Goal: Transaction & Acquisition: Purchase product/service

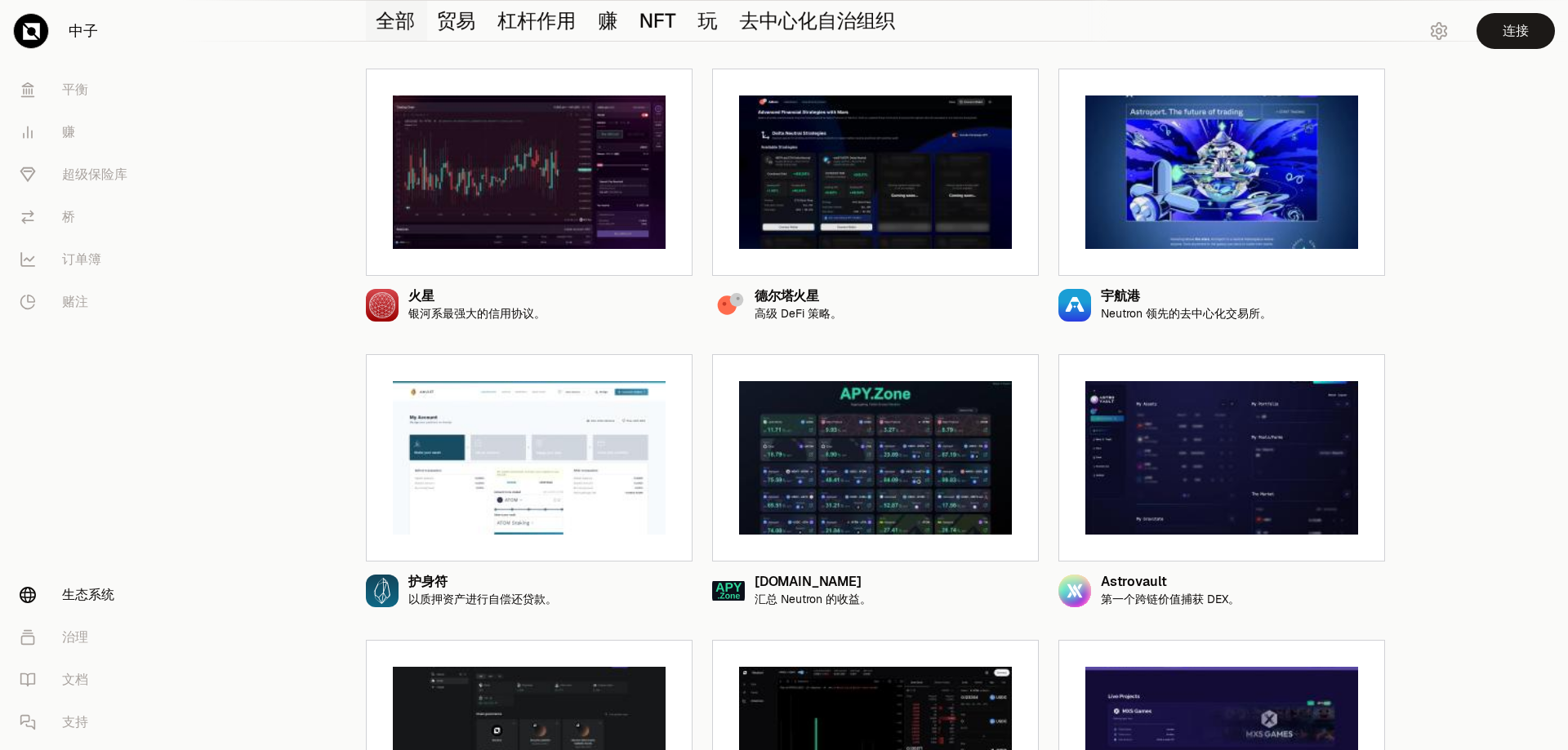
scroll to position [537, 0]
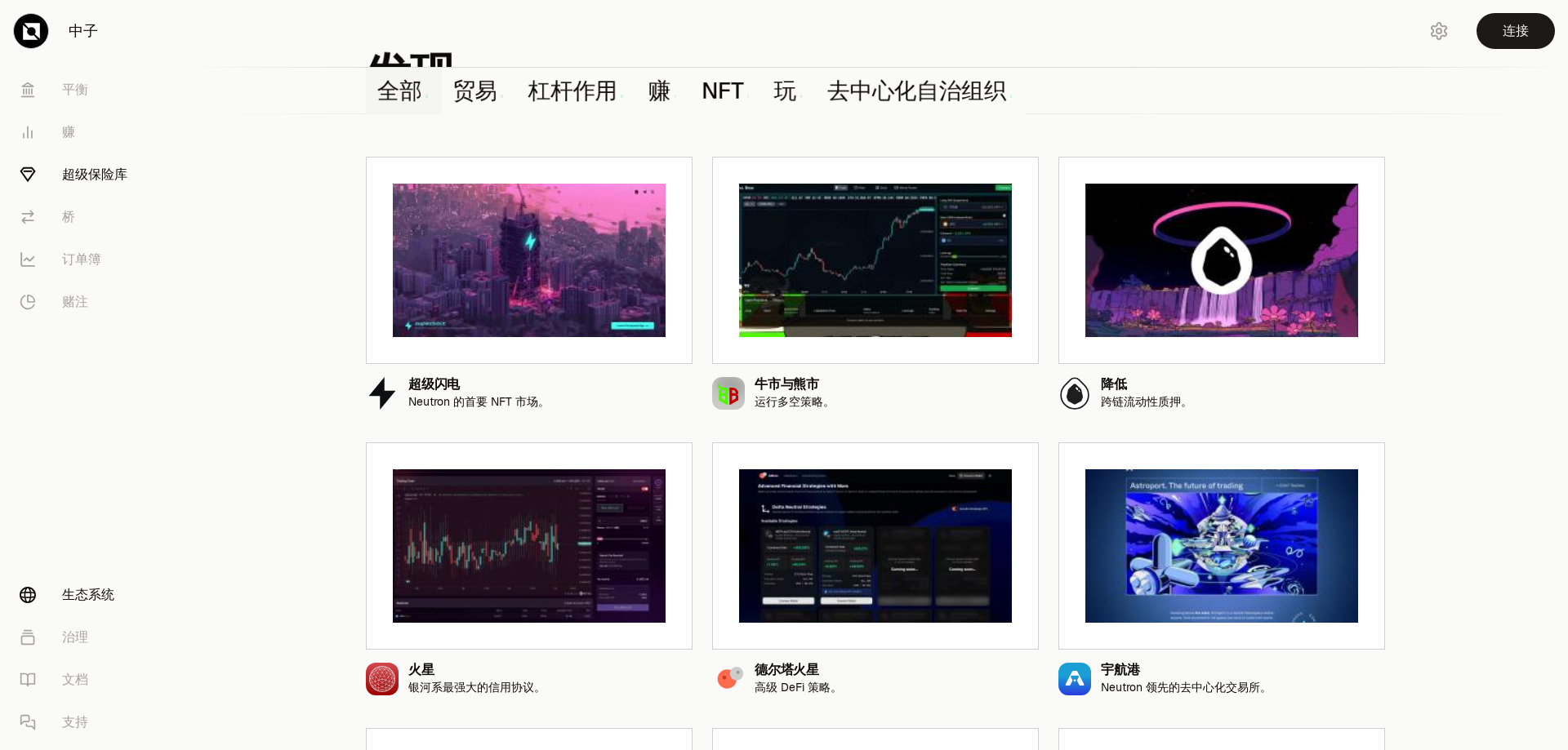
click at [98, 183] on font "超级保险库" at bounding box center [95, 173] width 66 height 17
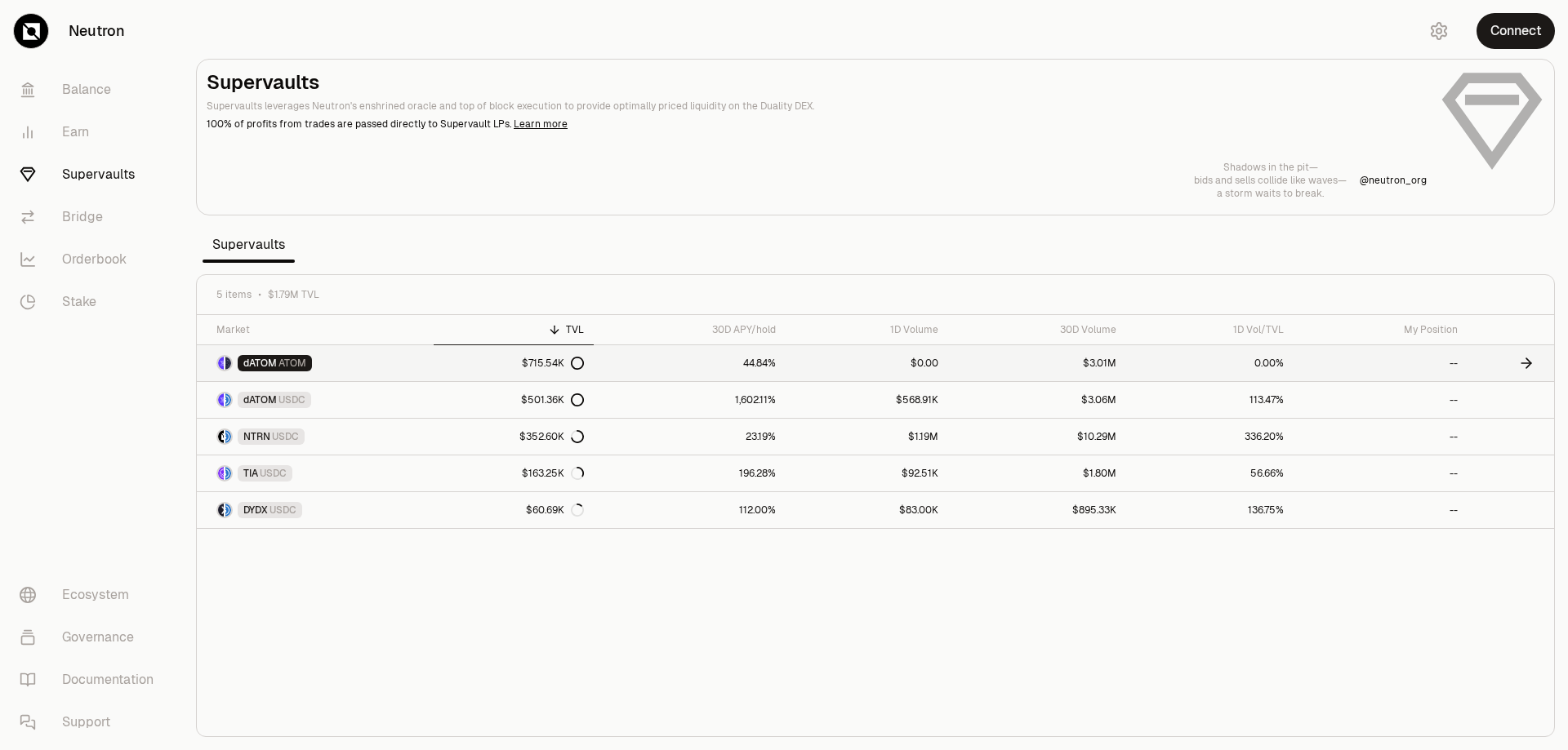
click at [306, 370] on span "ATOM" at bounding box center [293, 363] width 28 height 13
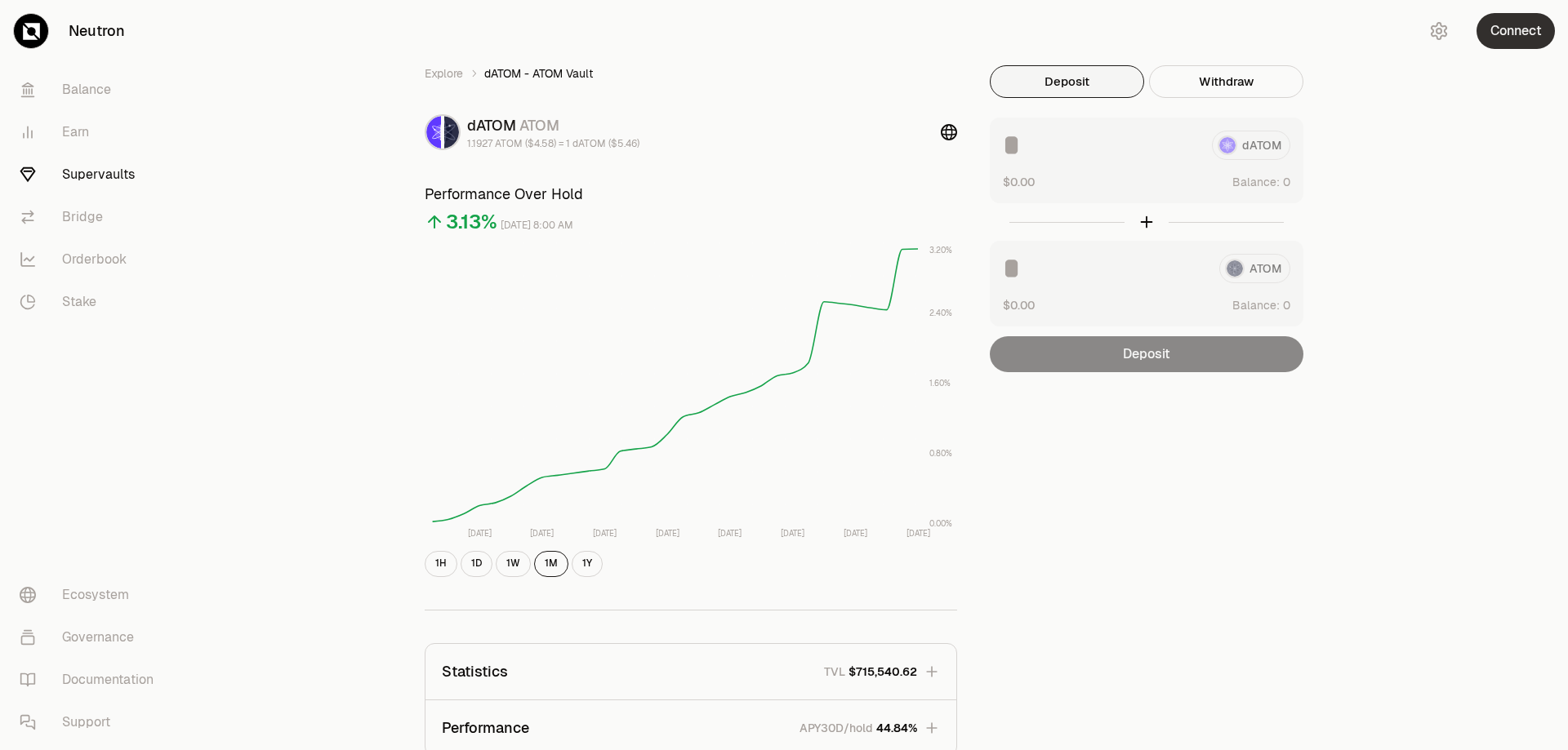
click at [1492, 44] on button "Connect" at bounding box center [1515, 31] width 79 height 36
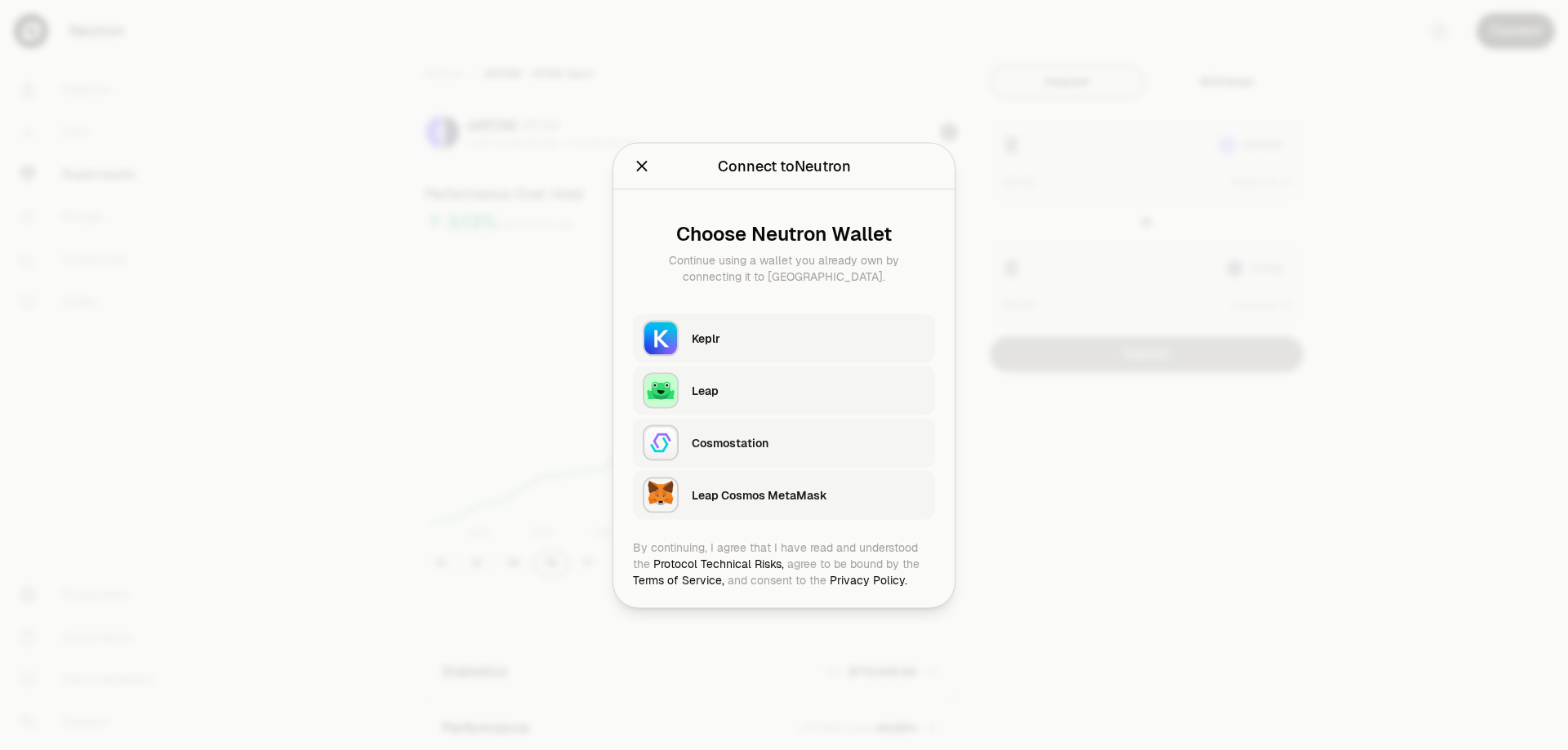
click at [1373, 13] on div at bounding box center [784, 375] width 1568 height 750
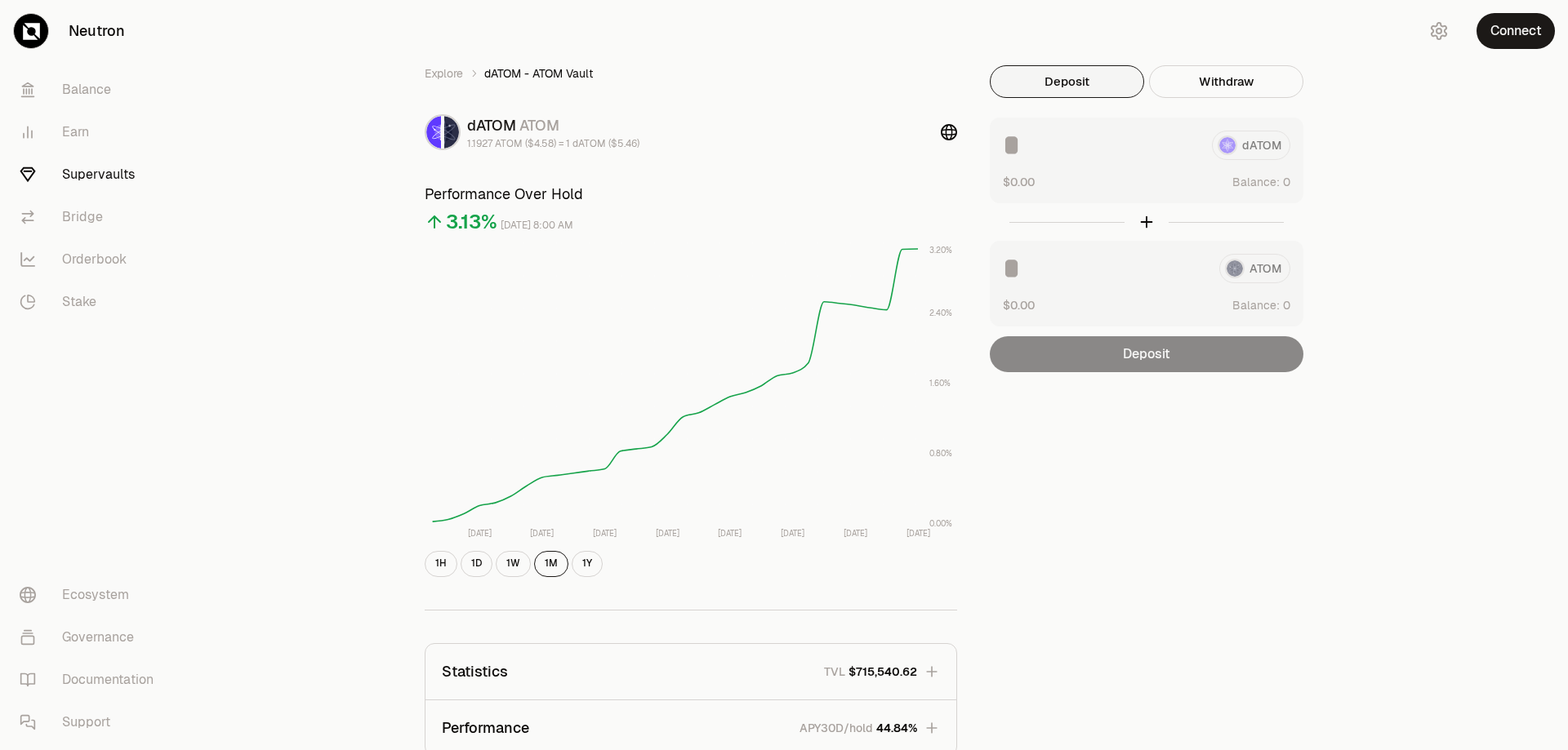
click at [1010, 70] on div "Explore dATOM - ATOM Vault dATOM ATOM 1.1927 ATOM ($4.58) = 1 dATOM ($5.46) Per…" at bounding box center [876, 528] width 980 height 1057
click at [1476, 49] on button "Connect" at bounding box center [1515, 31] width 79 height 36
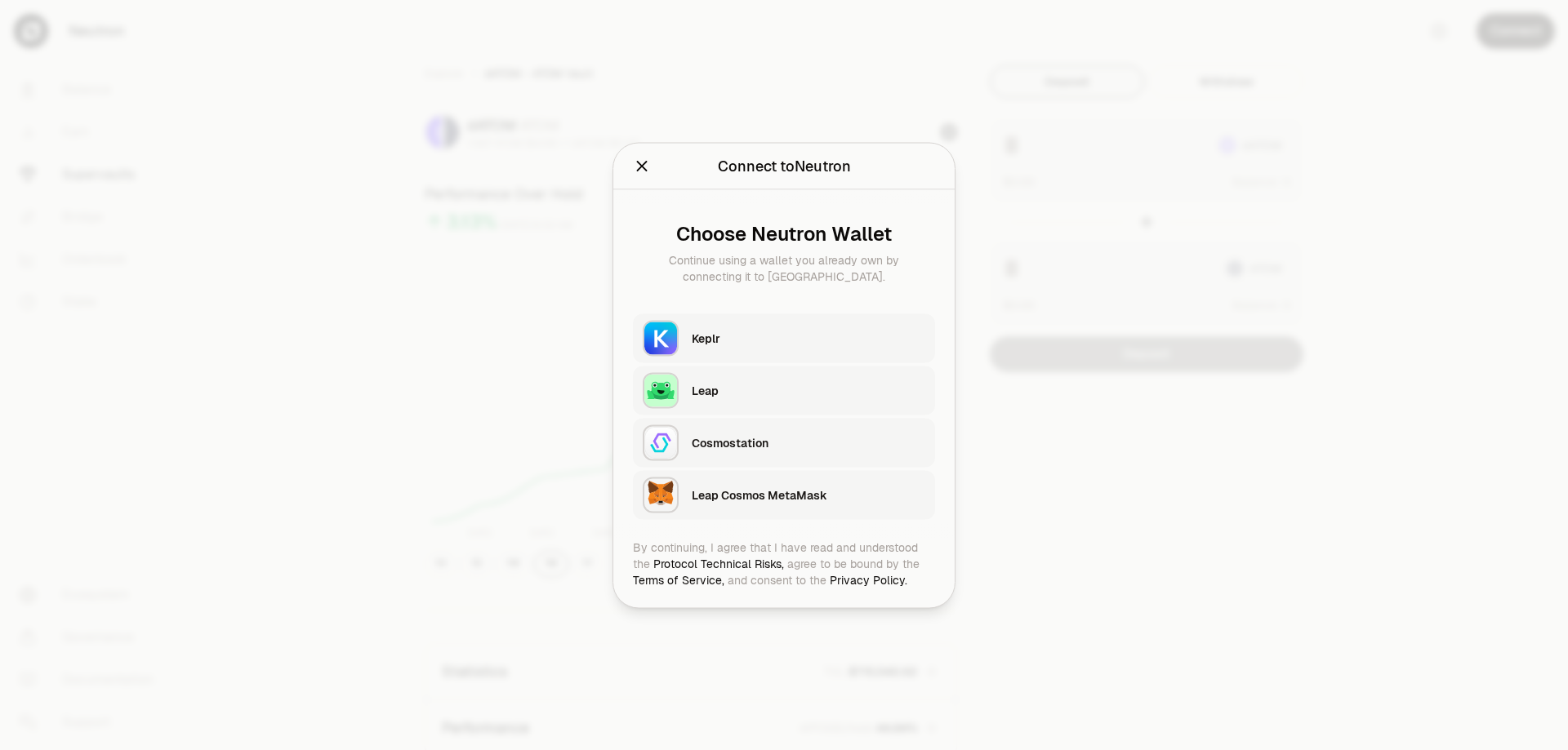
click at [826, 330] on div "Keplr" at bounding box center [808, 338] width 233 height 16
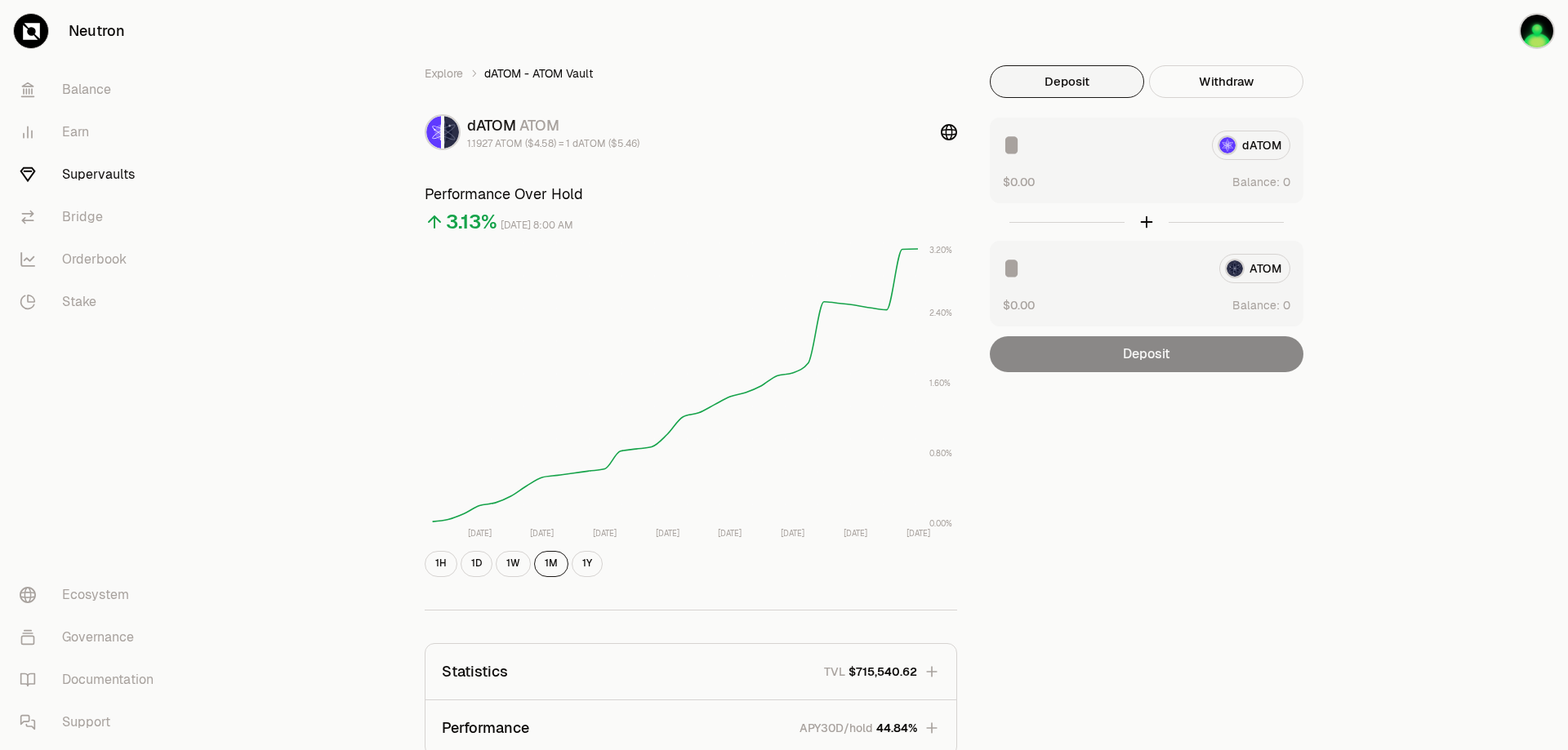
click at [981, 67] on div "Explore dATOM - ATOM Vault dATOM ATOM 1.1927 ATOM ($4.58) = 1 dATOM ($5.46) Per…" at bounding box center [876, 528] width 980 height 1057
click at [1198, 160] on input at bounding box center [1101, 145] width 196 height 30
click at [1137, 98] on button "Deposit" at bounding box center [1066, 82] width 154 height 33
click at [1121, 98] on button "Deposit" at bounding box center [1066, 82] width 154 height 33
click at [1186, 283] on input at bounding box center [1105, 269] width 203 height 30
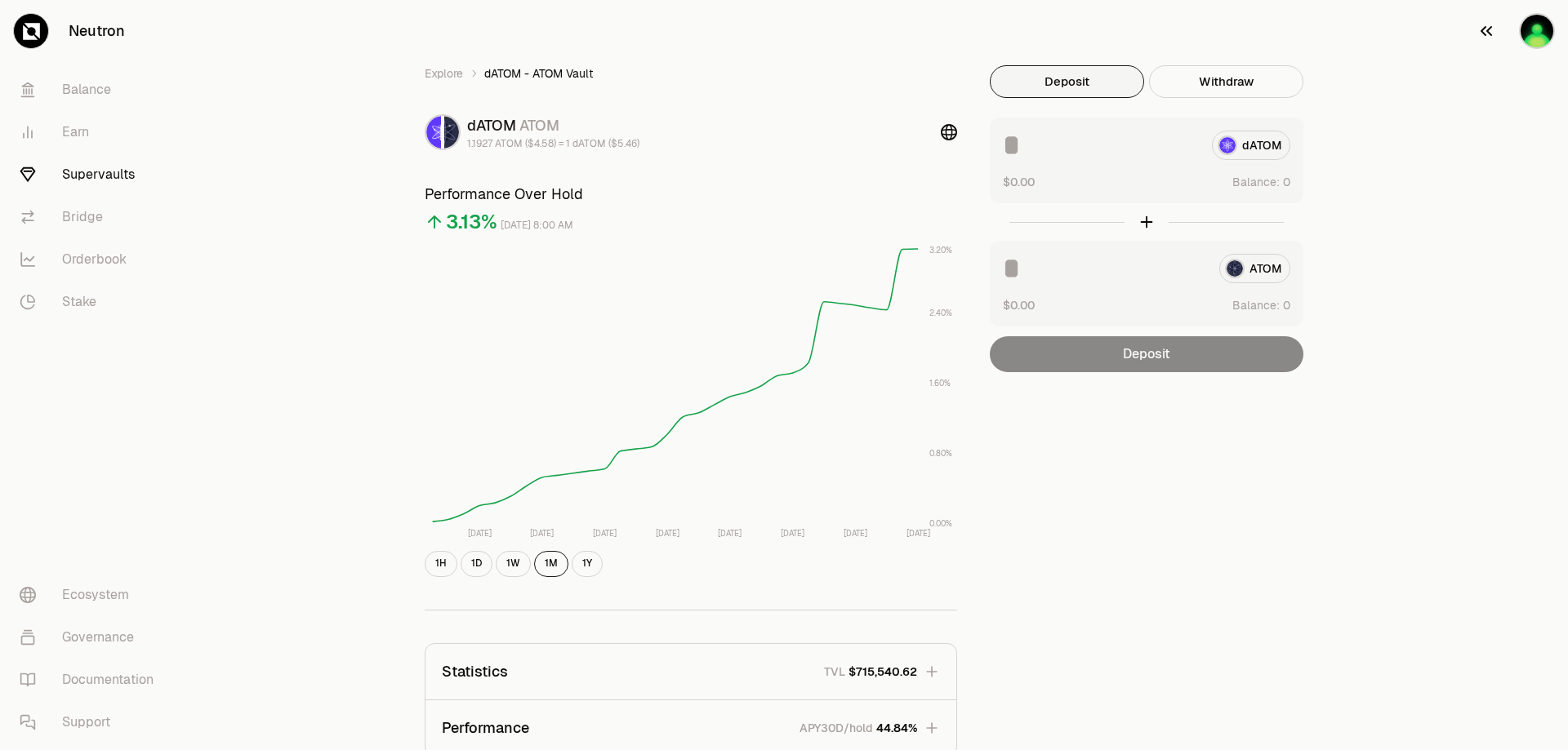
click at [1520, 44] on img "button" at bounding box center [1536, 31] width 33 height 33
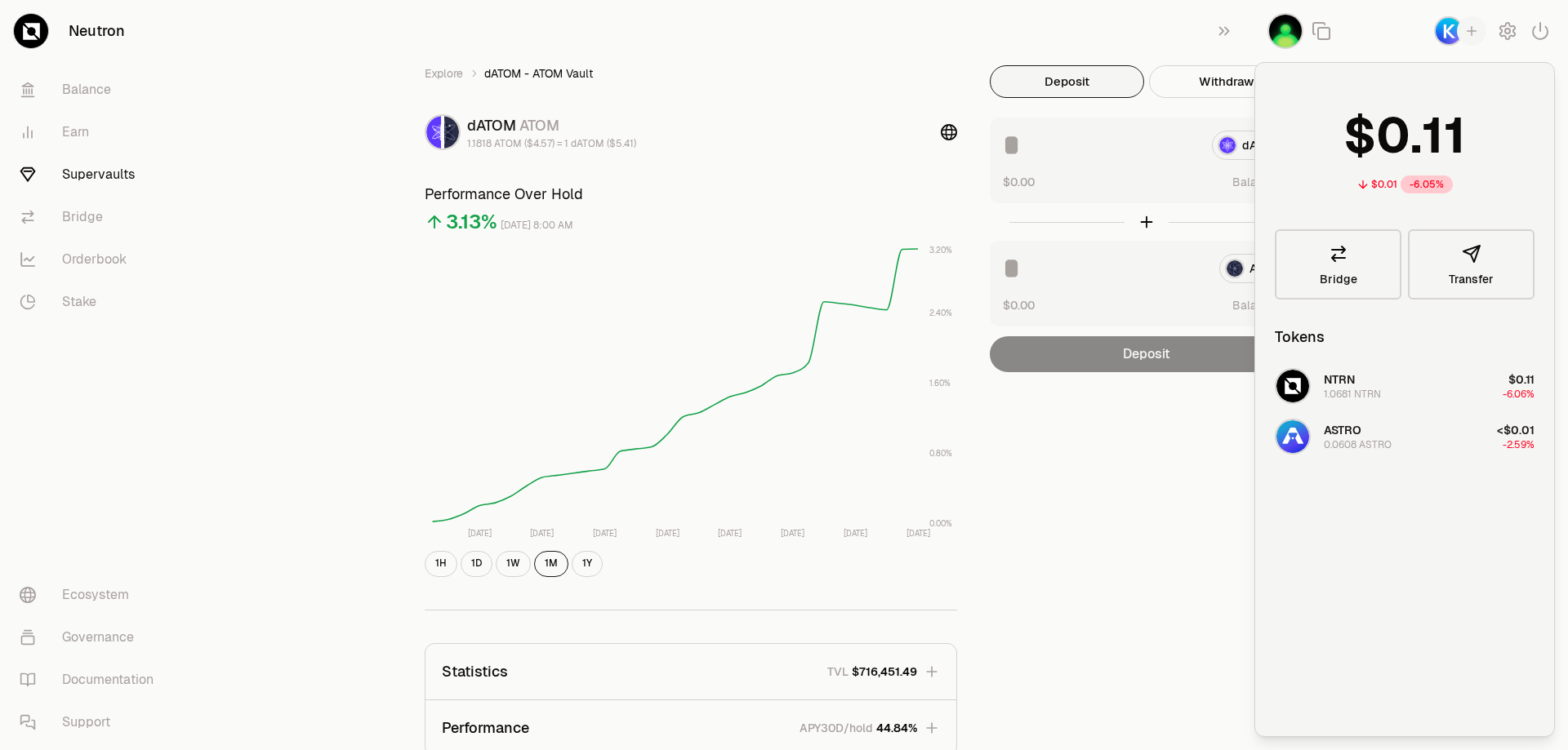
click at [960, 119] on div "Explore dATOM - ATOM Vault dATOM ATOM 1.1818 ATOM ($4.57) = 1 dATOM ($5.41) Per…" at bounding box center [691, 529] width 572 height 926
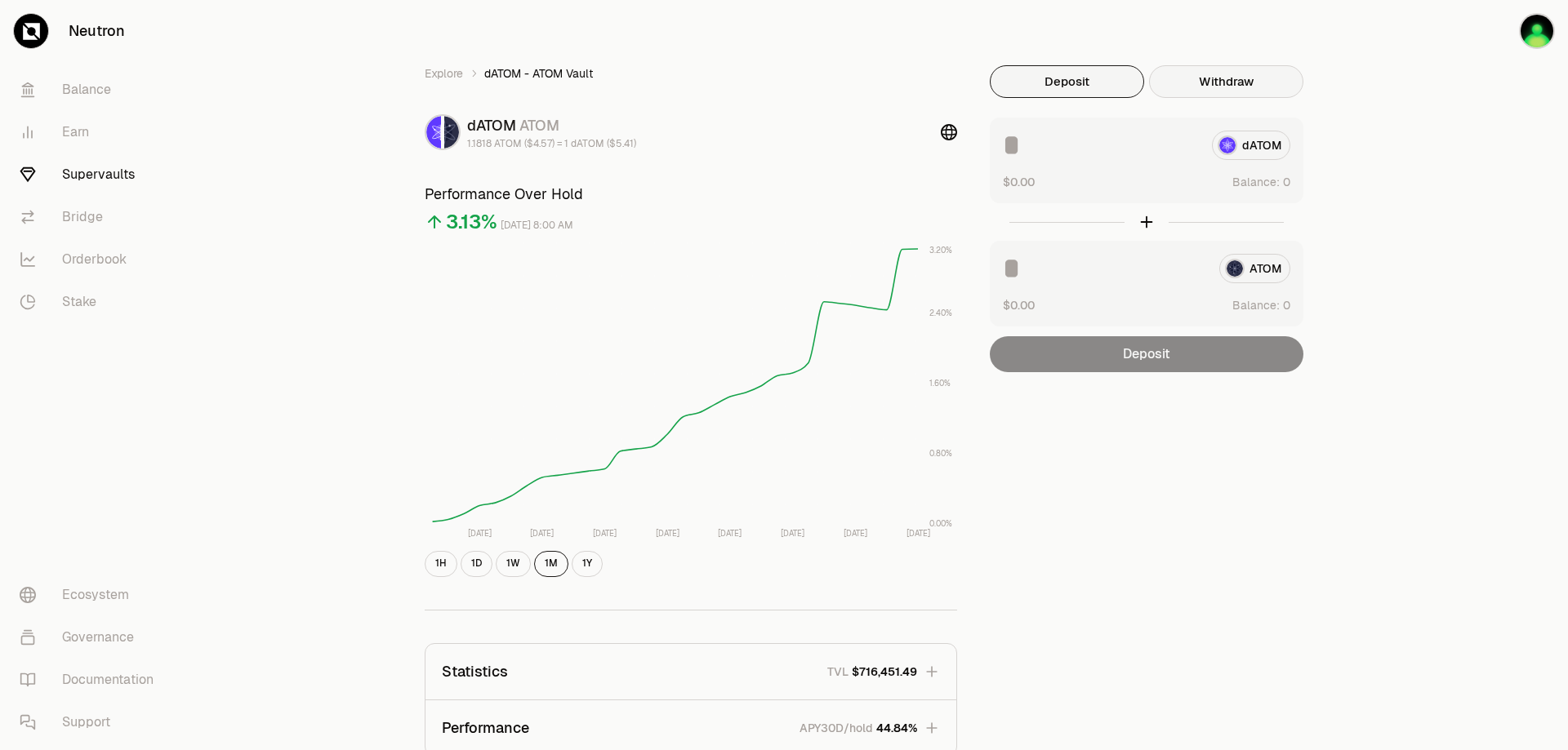
click at [1303, 98] on button "Withdraw" at bounding box center [1225, 82] width 154 height 33
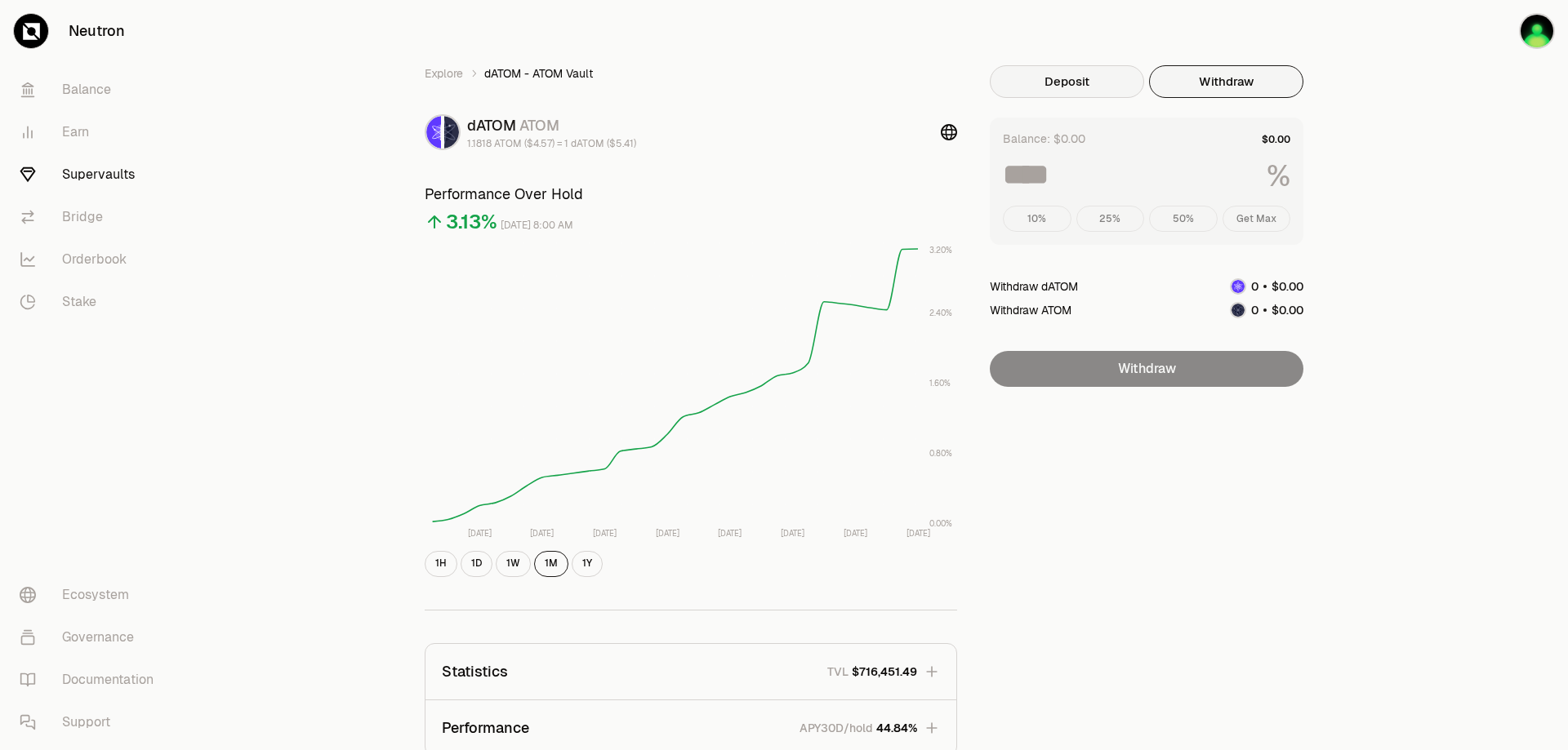
click at [1127, 98] on button "Deposit" at bounding box center [1066, 82] width 154 height 33
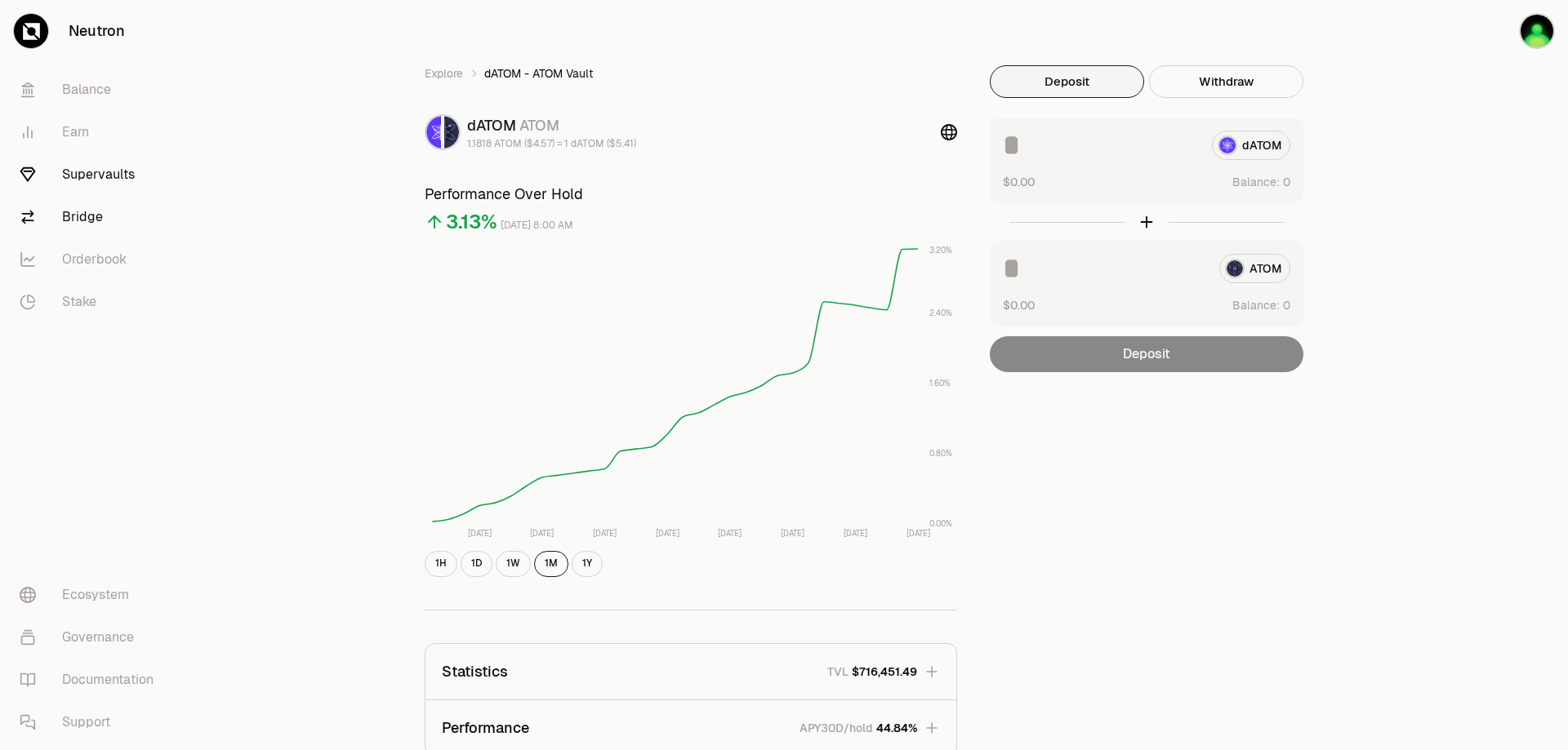
click at [155, 238] on link "Bridge" at bounding box center [92, 217] width 169 height 43
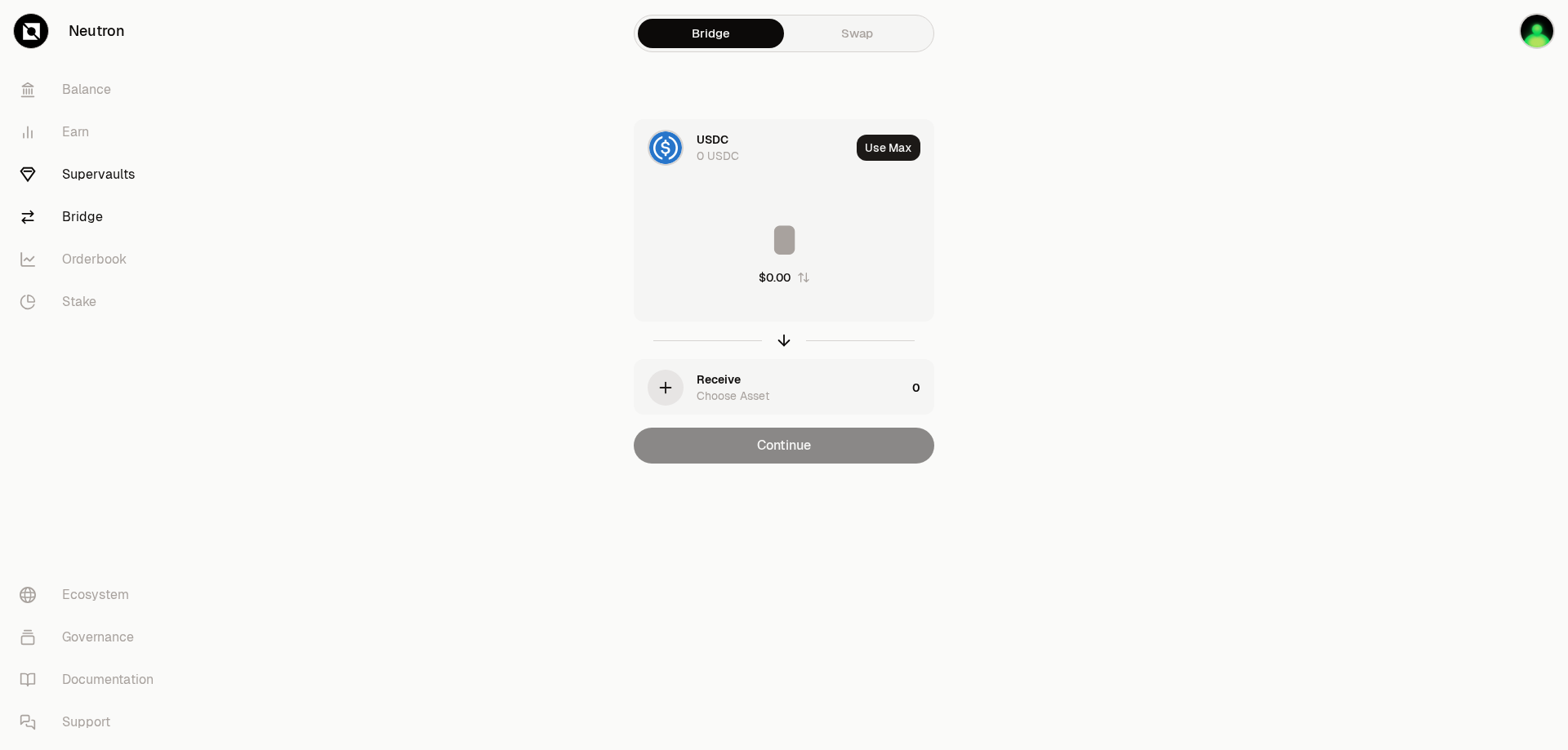
click at [144, 196] on link "Supervaults" at bounding box center [92, 174] width 169 height 43
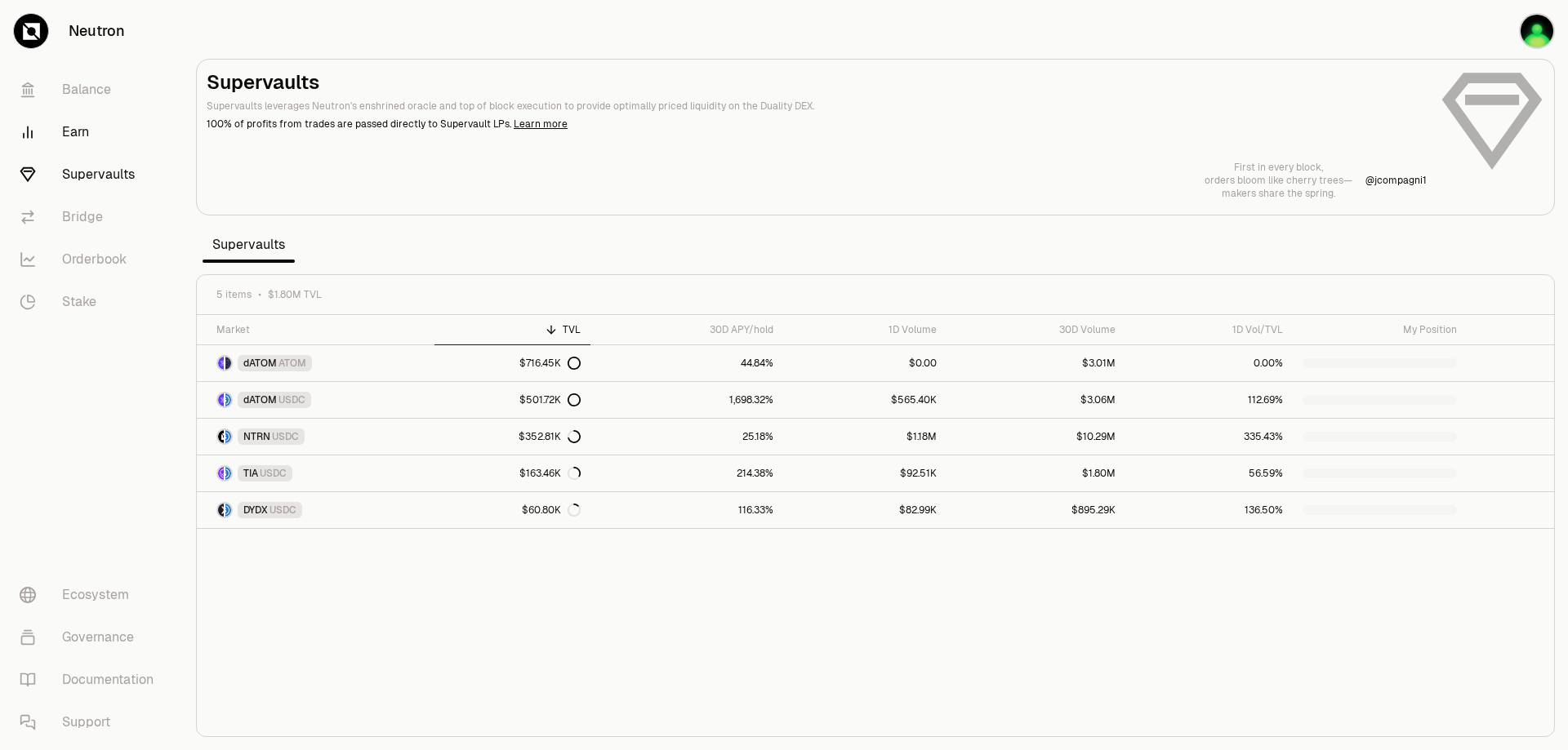
click at [115, 153] on link "Earn" at bounding box center [92, 131] width 169 height 43
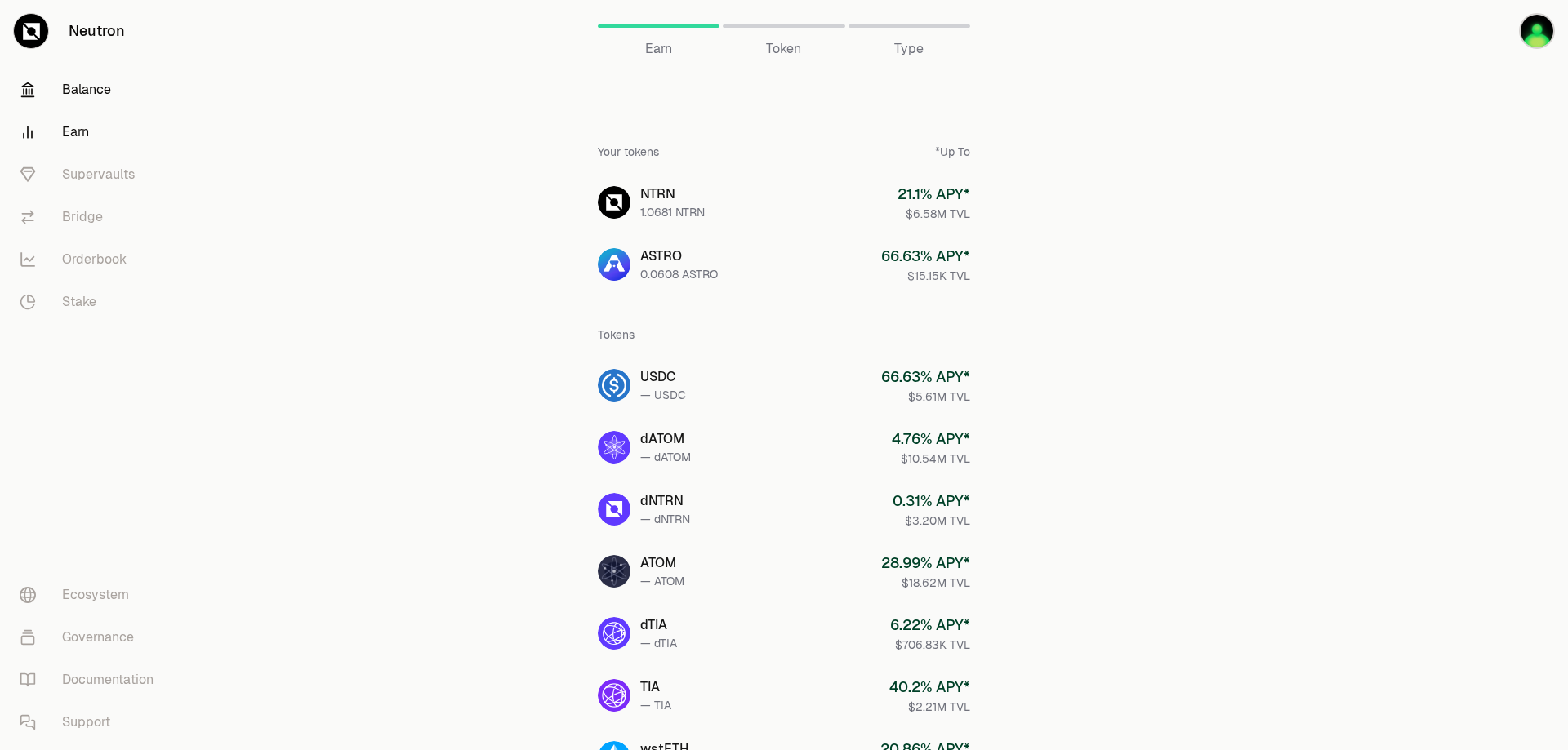
click at [115, 111] on link "Balance" at bounding box center [92, 90] width 169 height 43
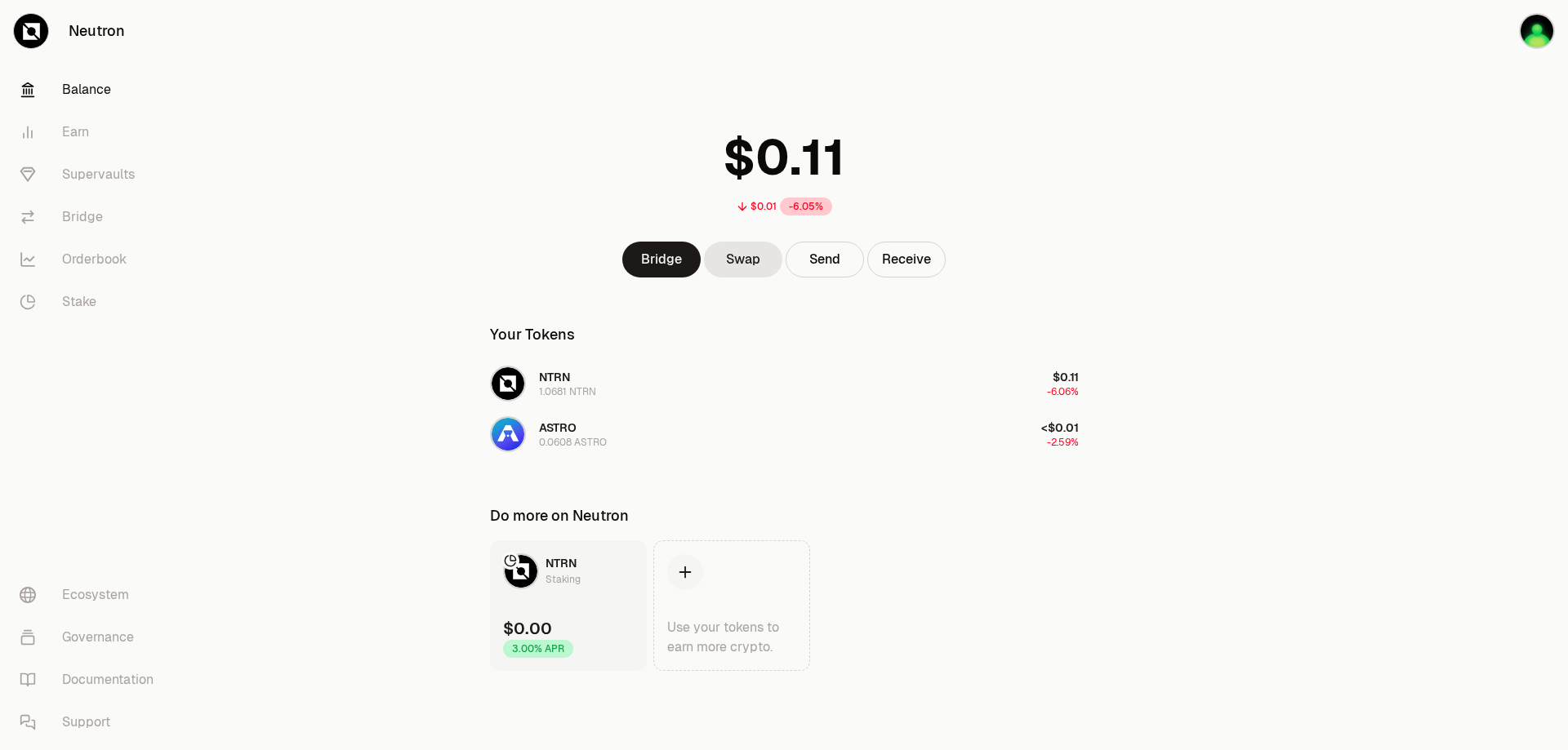
scroll to position [169, 0]
click at [106, 153] on link "Earn" at bounding box center [92, 131] width 169 height 43
click at [111, 238] on link "Bridge" at bounding box center [92, 217] width 169 height 43
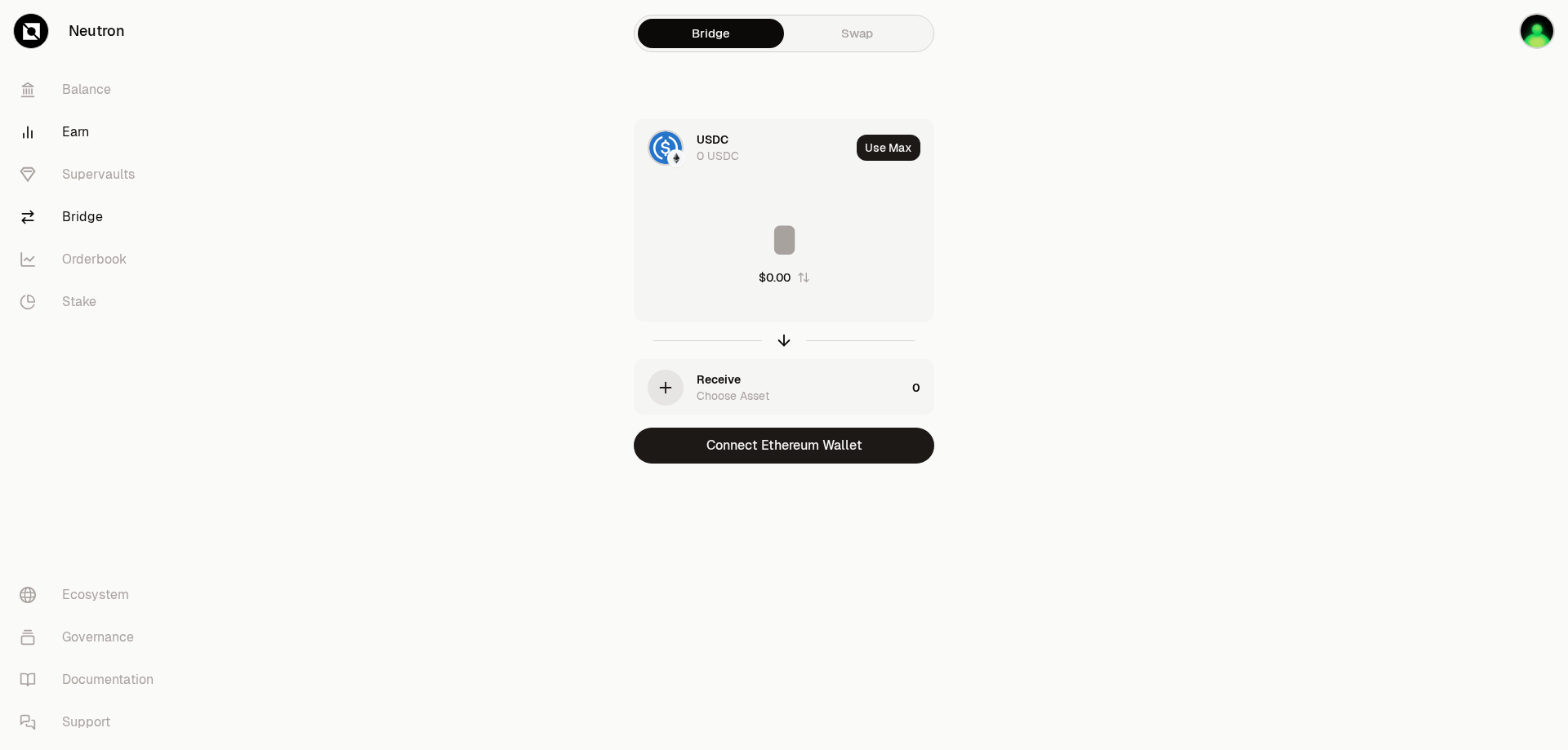
click at [96, 153] on link "Earn" at bounding box center [92, 131] width 169 height 43
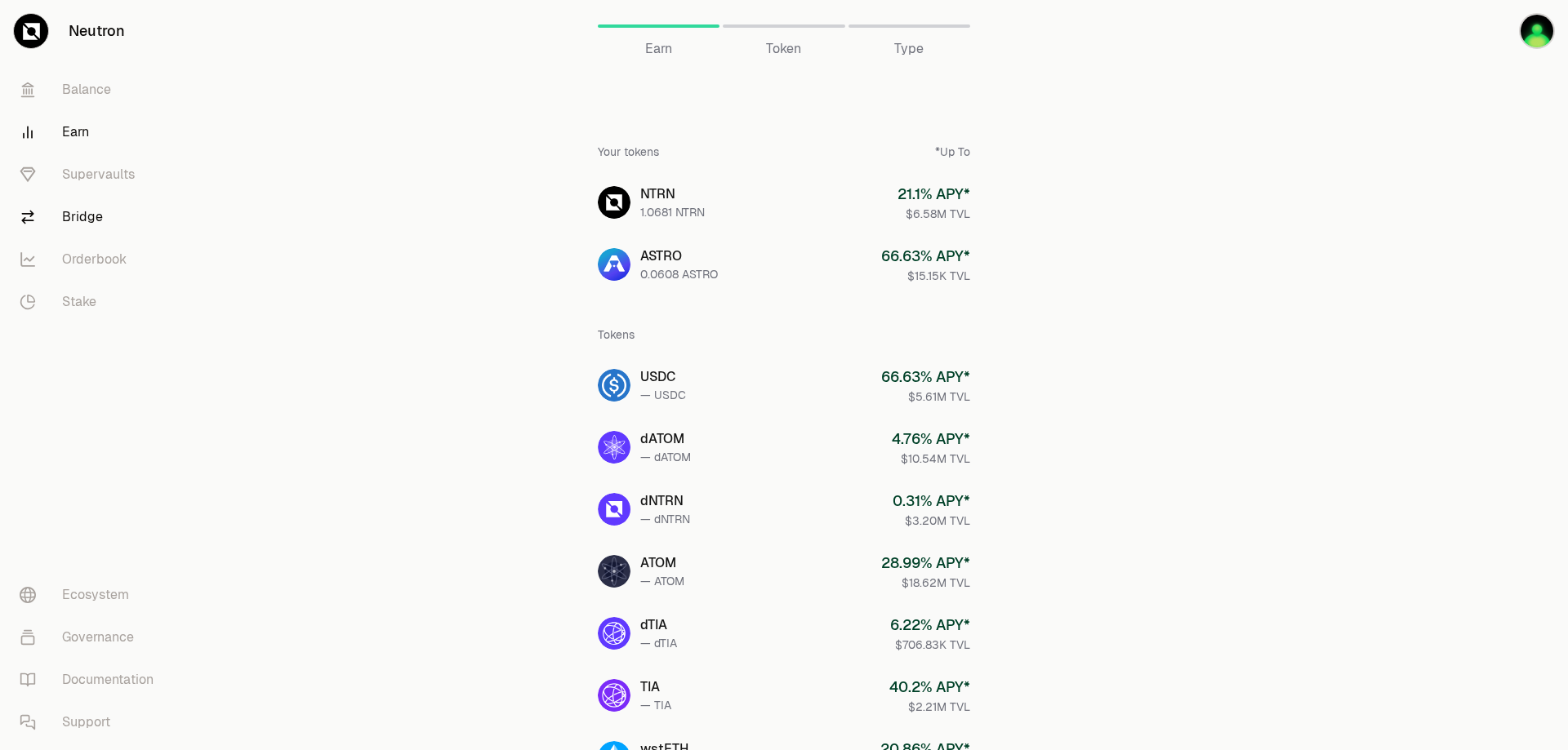
click at [111, 238] on link "Bridge" at bounding box center [92, 217] width 169 height 43
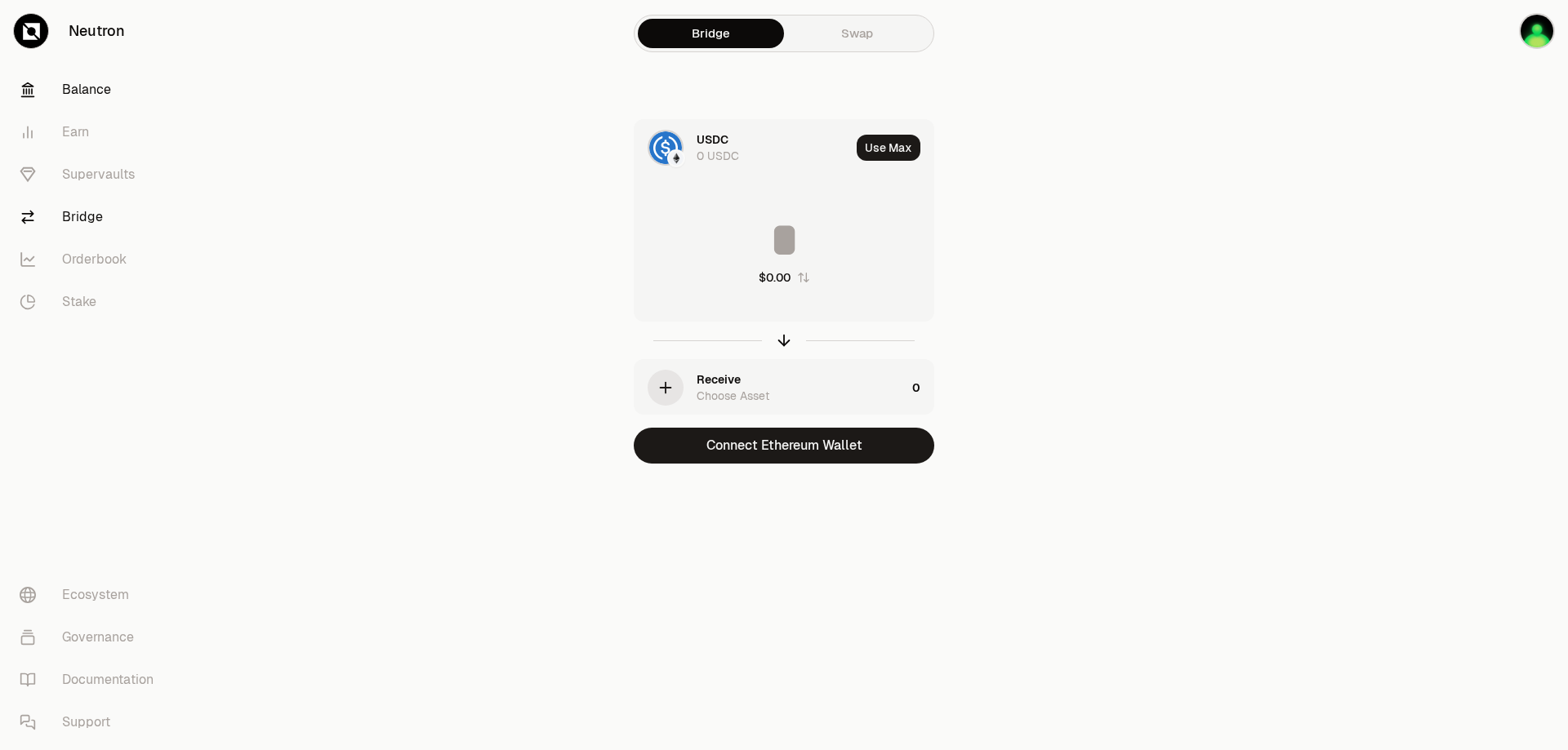
click at [118, 111] on link "Balance" at bounding box center [92, 90] width 169 height 43
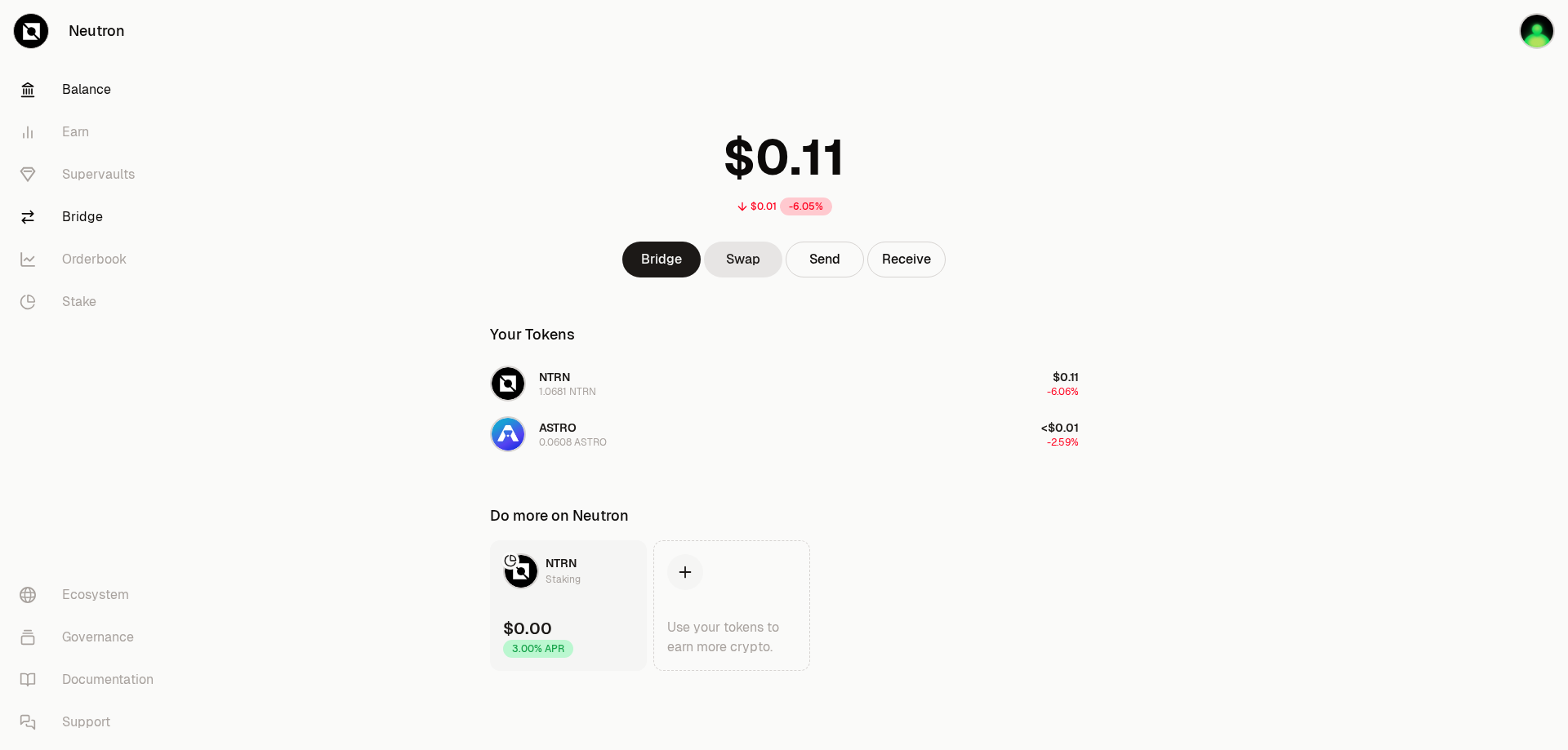
click at [127, 238] on link "Bridge" at bounding box center [92, 217] width 169 height 43
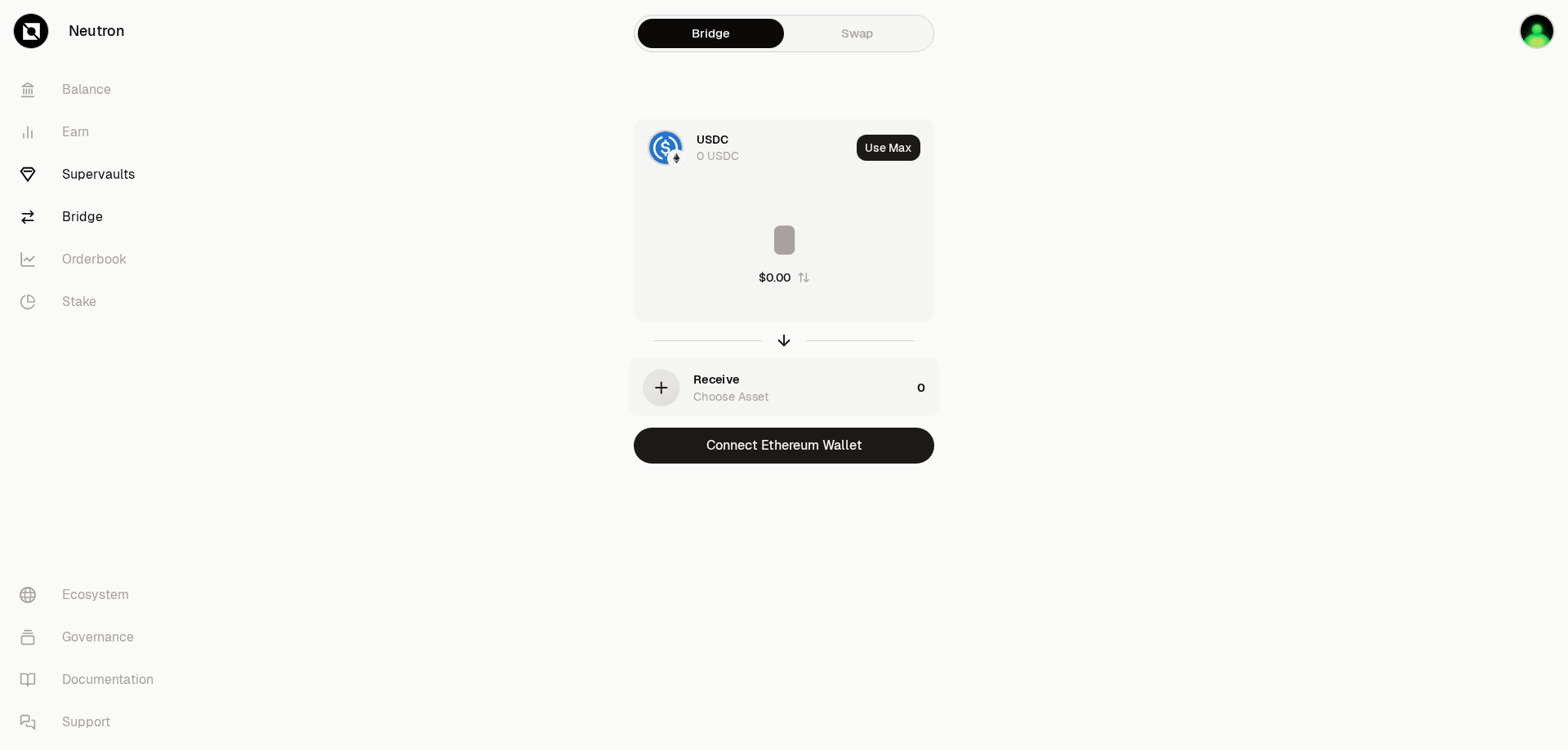
click at [119, 196] on link "Supervaults" at bounding box center [92, 174] width 169 height 43
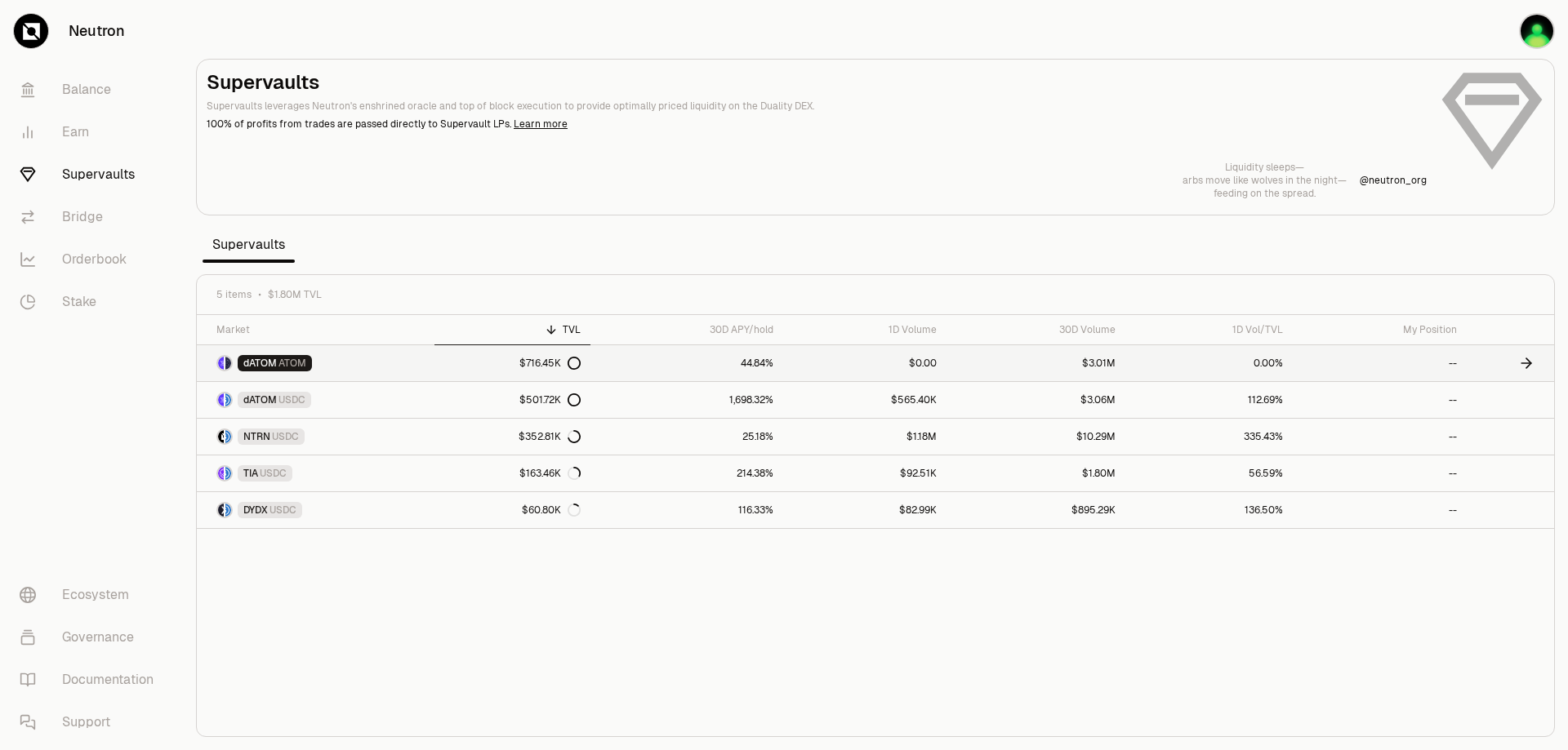
click at [346, 381] on link "dATOM ATOM" at bounding box center [316, 364] width 238 height 36
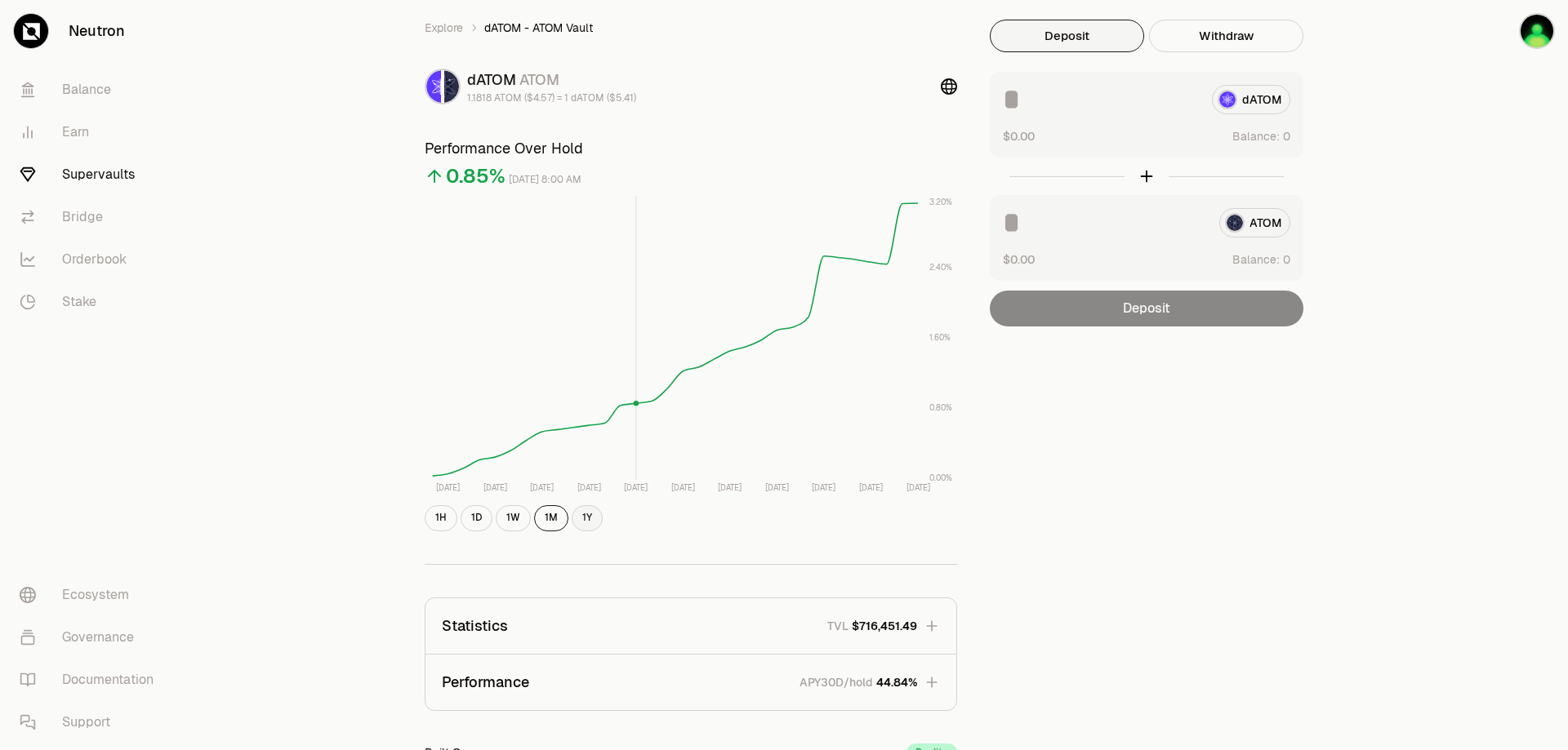
scroll to position [82, 0]
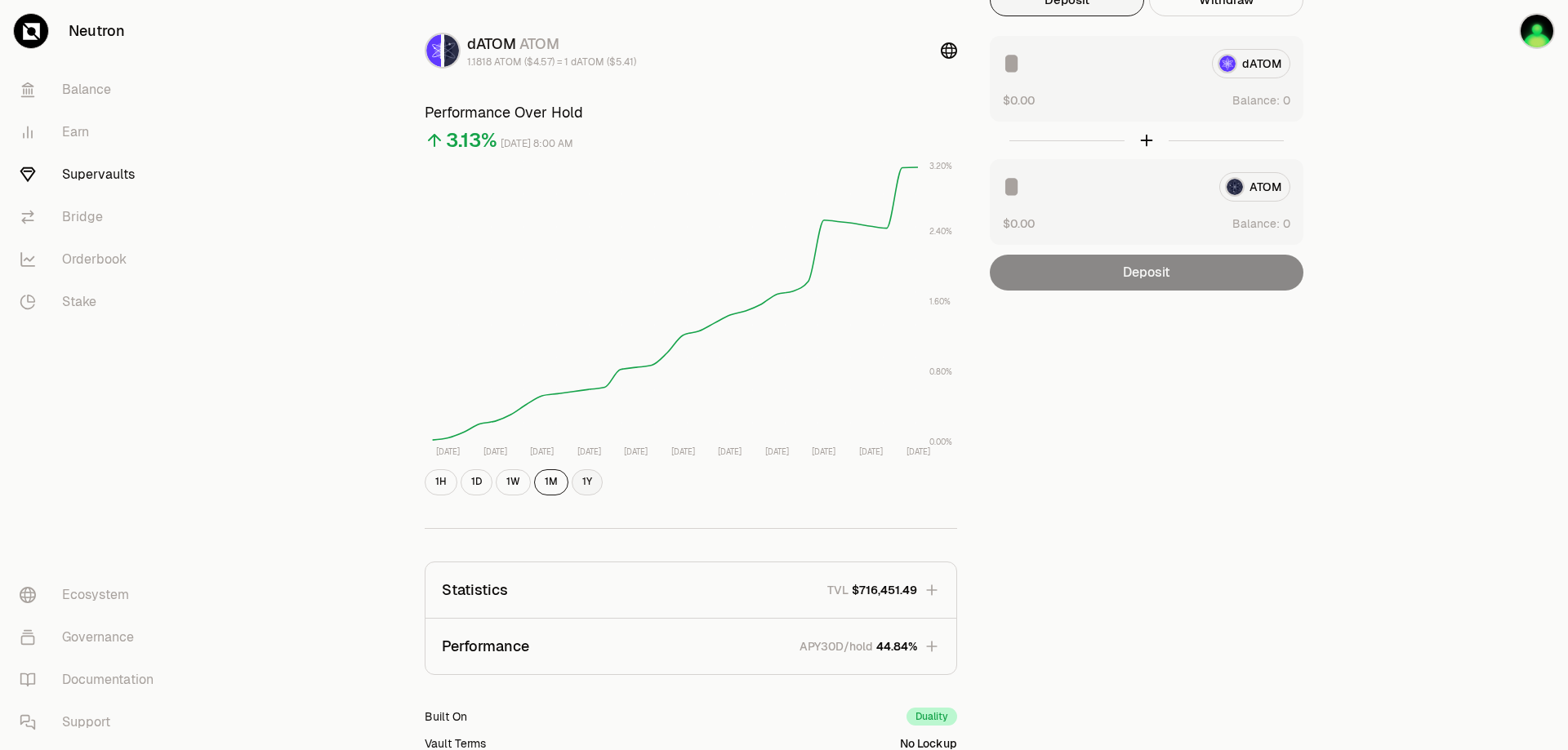
click at [572, 496] on button "1Y" at bounding box center [587, 482] width 31 height 26
click at [534, 496] on button "1M" at bounding box center [551, 482] width 34 height 26
click at [496, 496] on button "1W" at bounding box center [513, 482] width 35 height 26
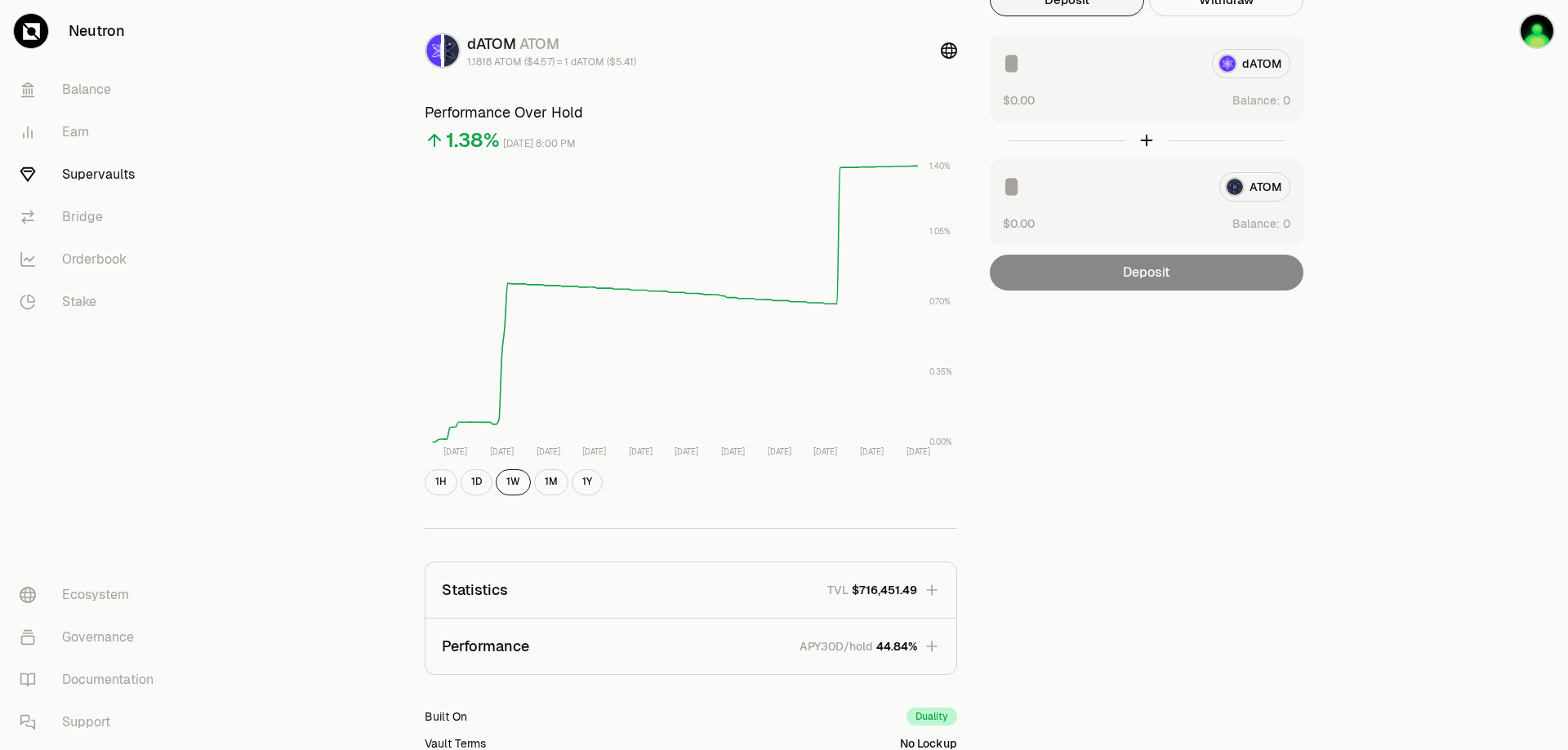
click at [1147, 120] on div "dATOM $0.00 Balance:" at bounding box center [1146, 79] width 314 height 86
click at [1132, 79] on input at bounding box center [1101, 64] width 196 height 30
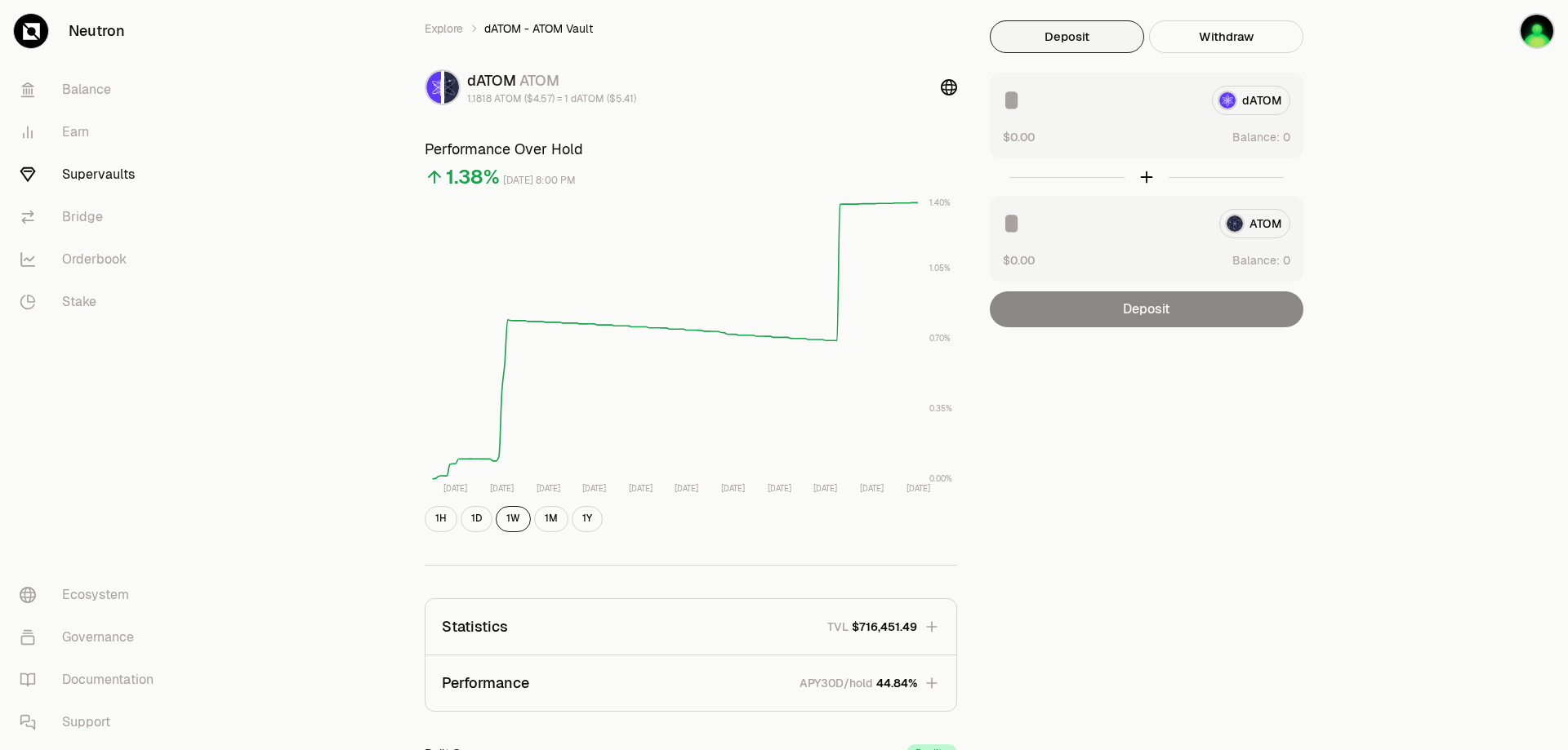
scroll to position [0, 0]
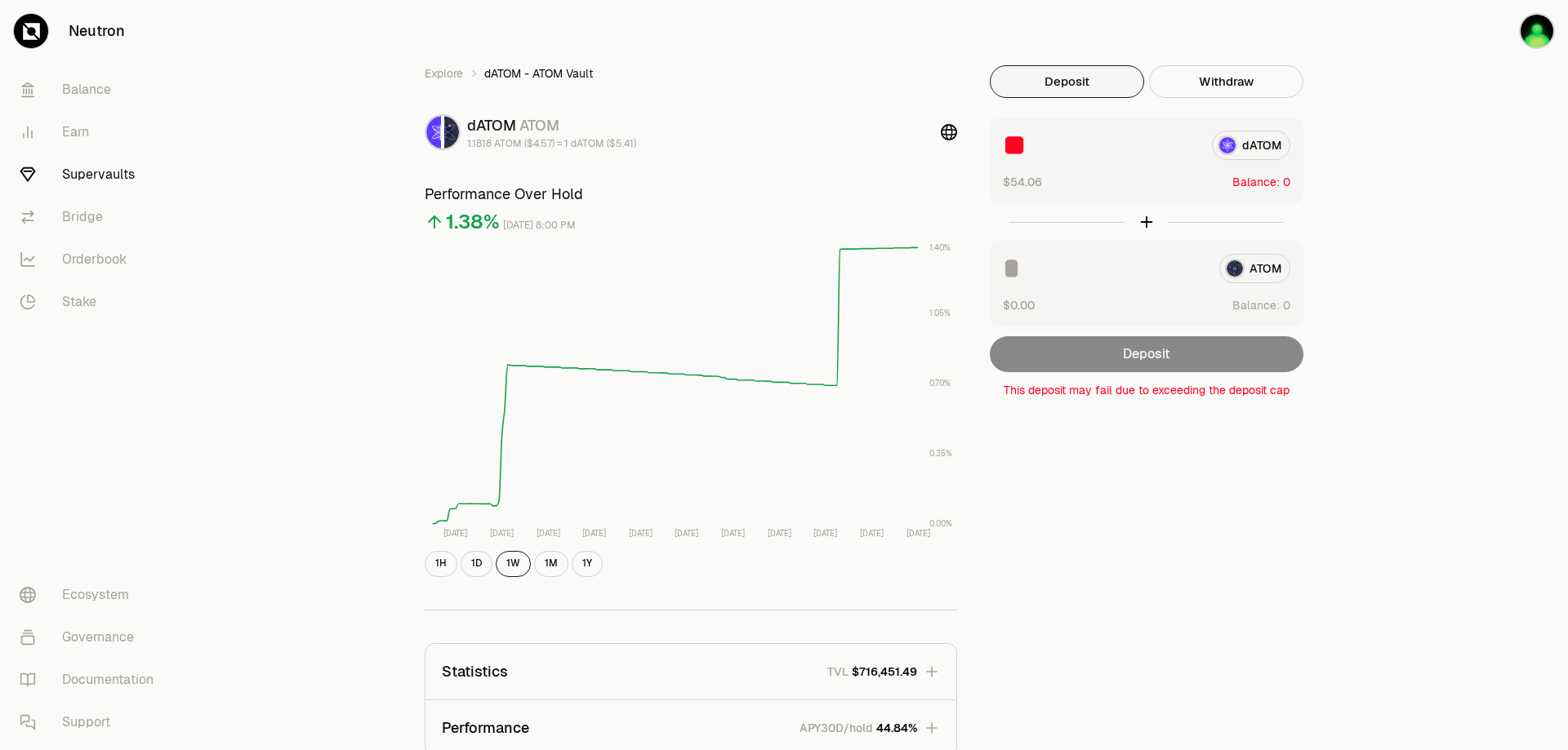
type input "**"
click at [1134, 327] on div "ATOM $0.00 Balance:" at bounding box center [1146, 284] width 314 height 86
click at [129, 324] on link "Stake" at bounding box center [92, 302] width 169 height 43
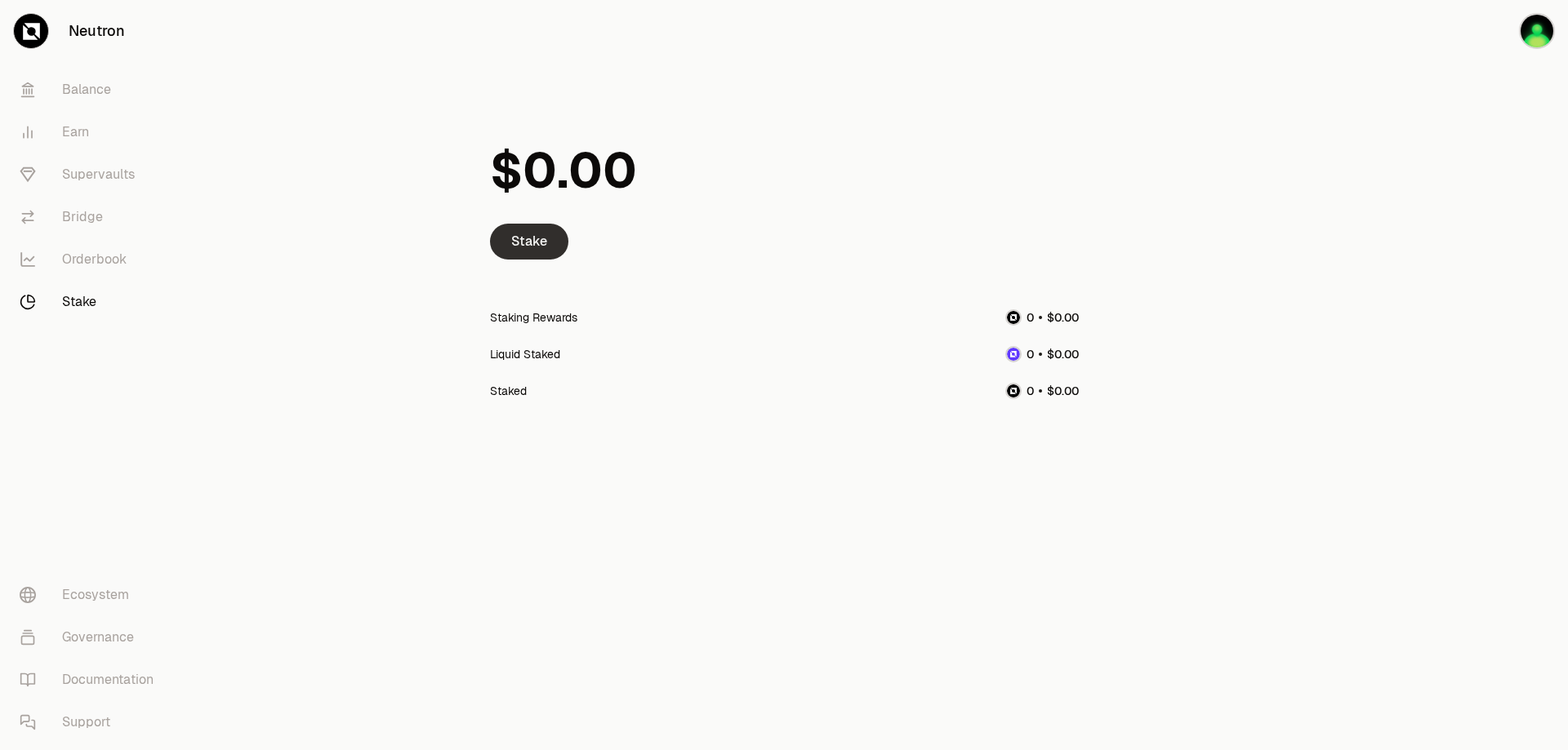
click at [490, 260] on link "Stake" at bounding box center [529, 242] width 79 height 36
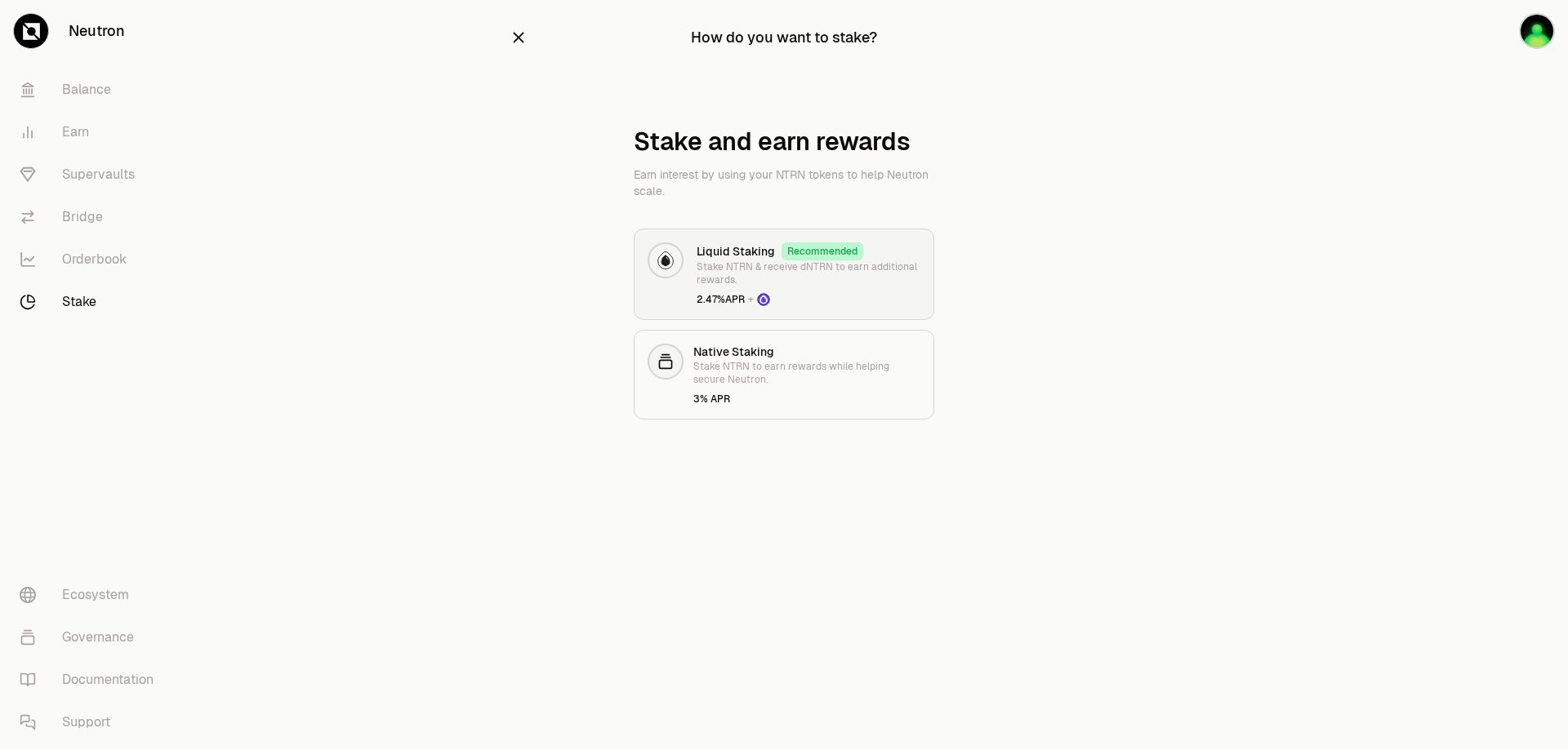
click at [798, 287] on p "Stake NTRN & receive dNTRN to earn additional rewards." at bounding box center [808, 273] width 224 height 26
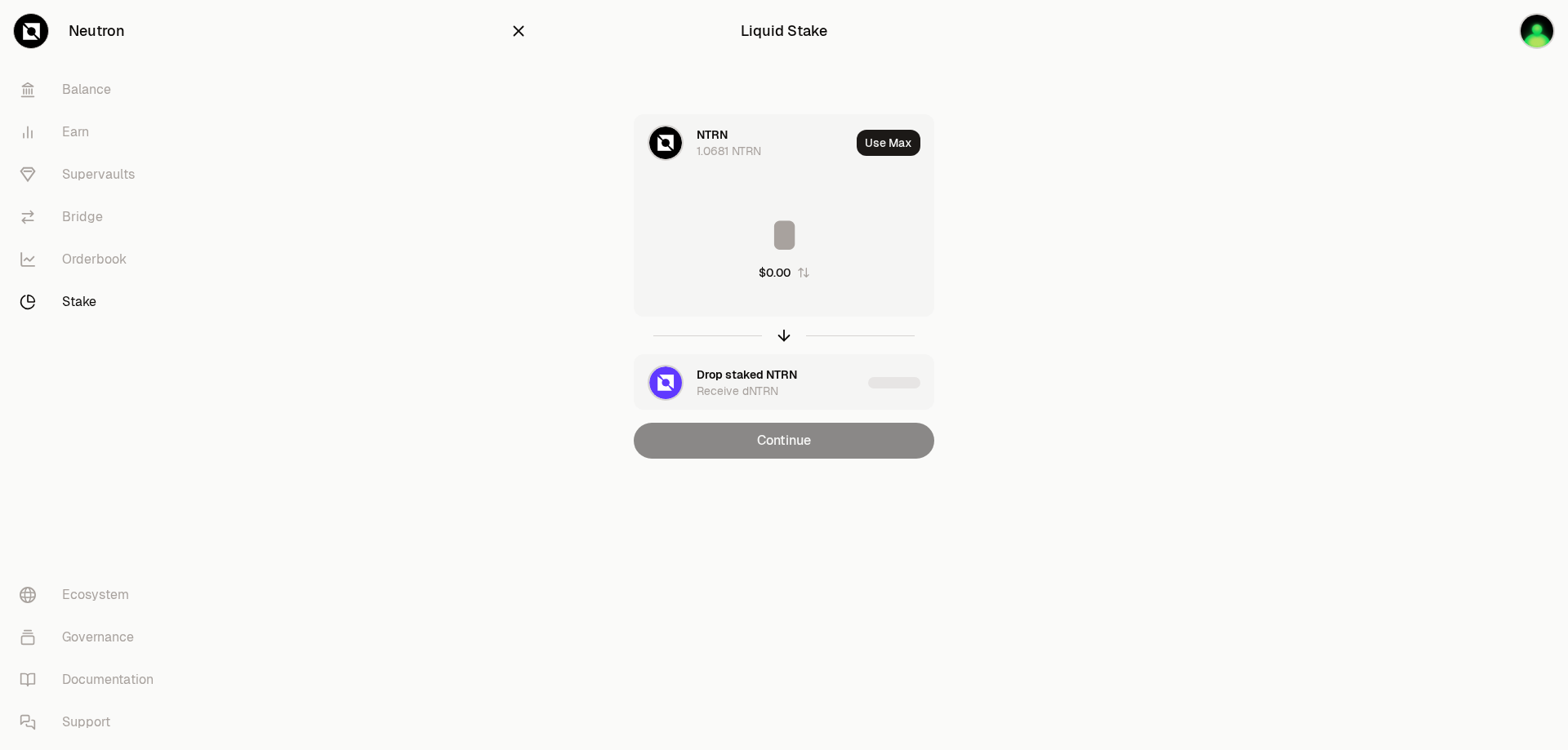
click at [509, 40] on icon "button" at bounding box center [518, 31] width 18 height 18
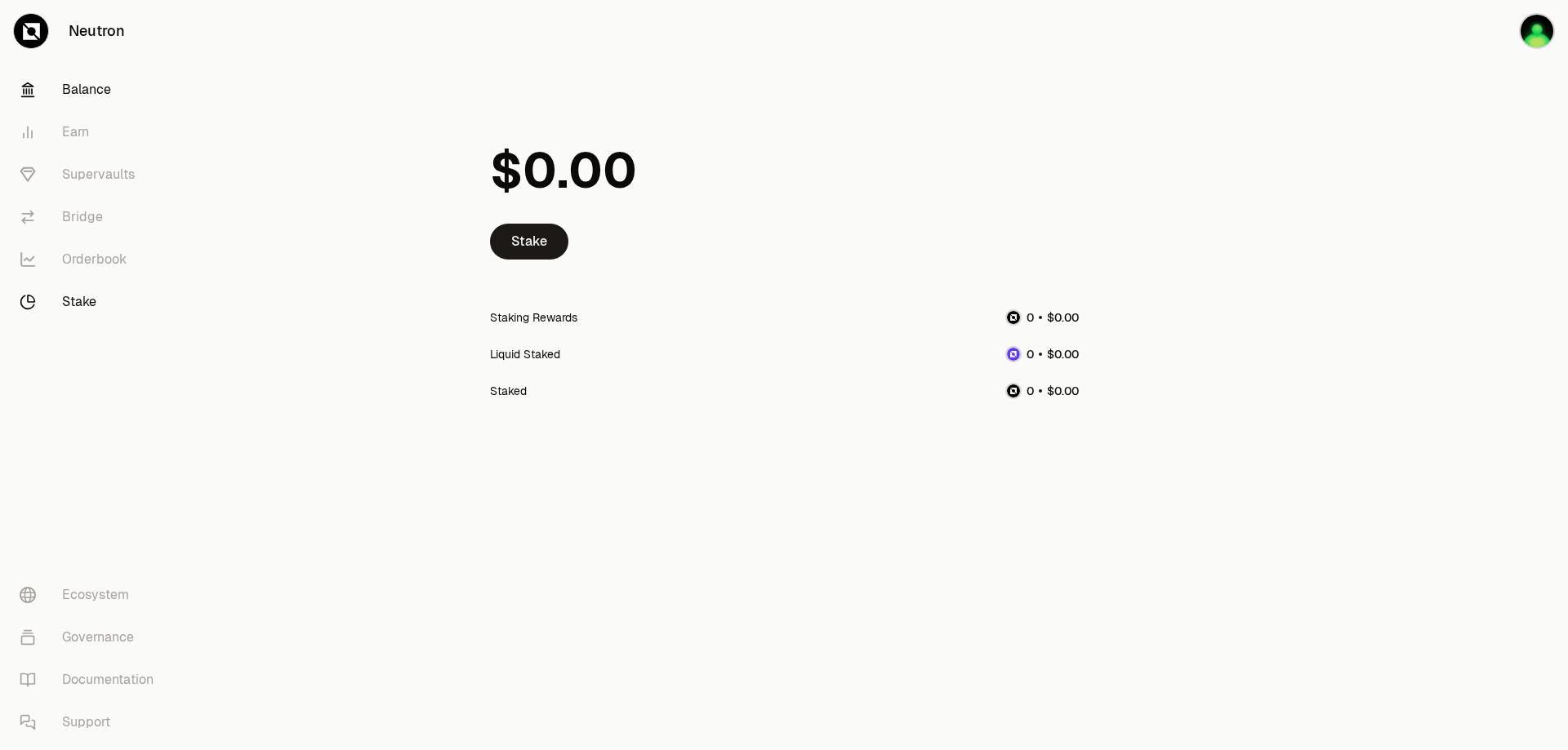
click at [120, 111] on link "Balance" at bounding box center [92, 90] width 169 height 43
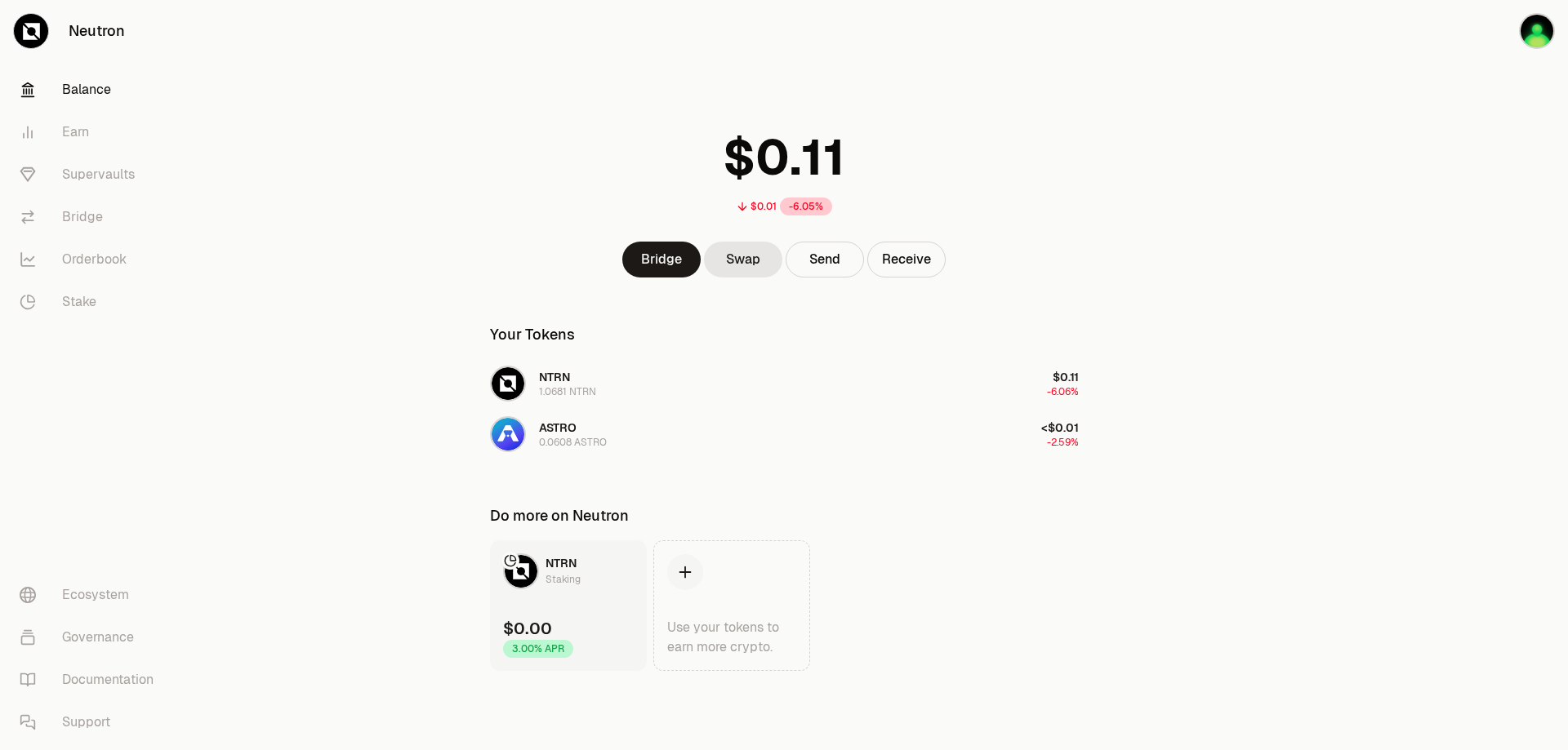
scroll to position [169, 0]
click at [546, 360] on button "NTRN 1.0681 NTRN $0.11 -6.06%" at bounding box center [784, 383] width 609 height 49
click at [541, 419] on div "ASTRO 0.0608 ASTRO" at bounding box center [573, 434] width 68 height 30
click at [111, 111] on link "Balance" at bounding box center [92, 90] width 169 height 43
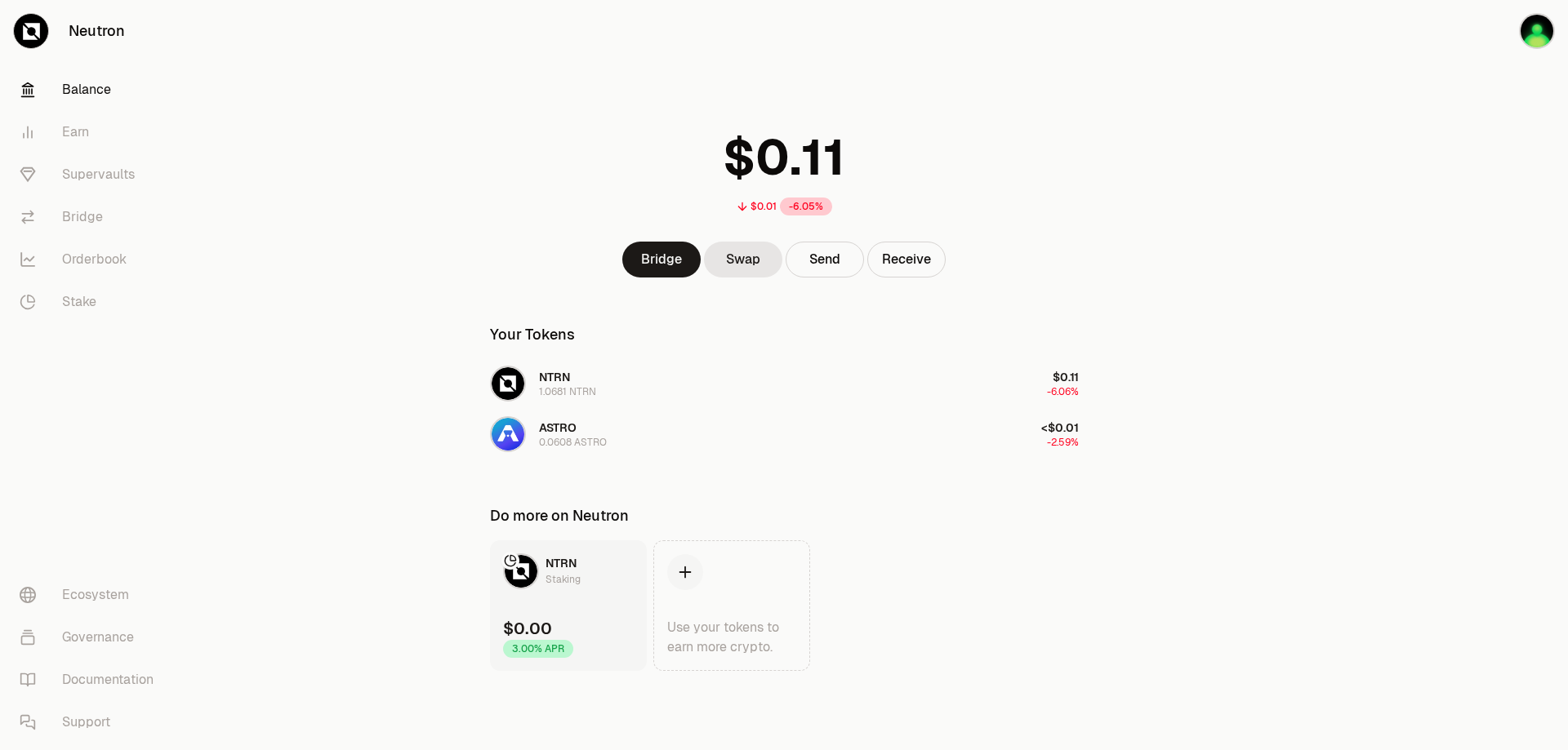
scroll to position [0, 0]
click at [100, 153] on link "Earn" at bounding box center [92, 131] width 169 height 43
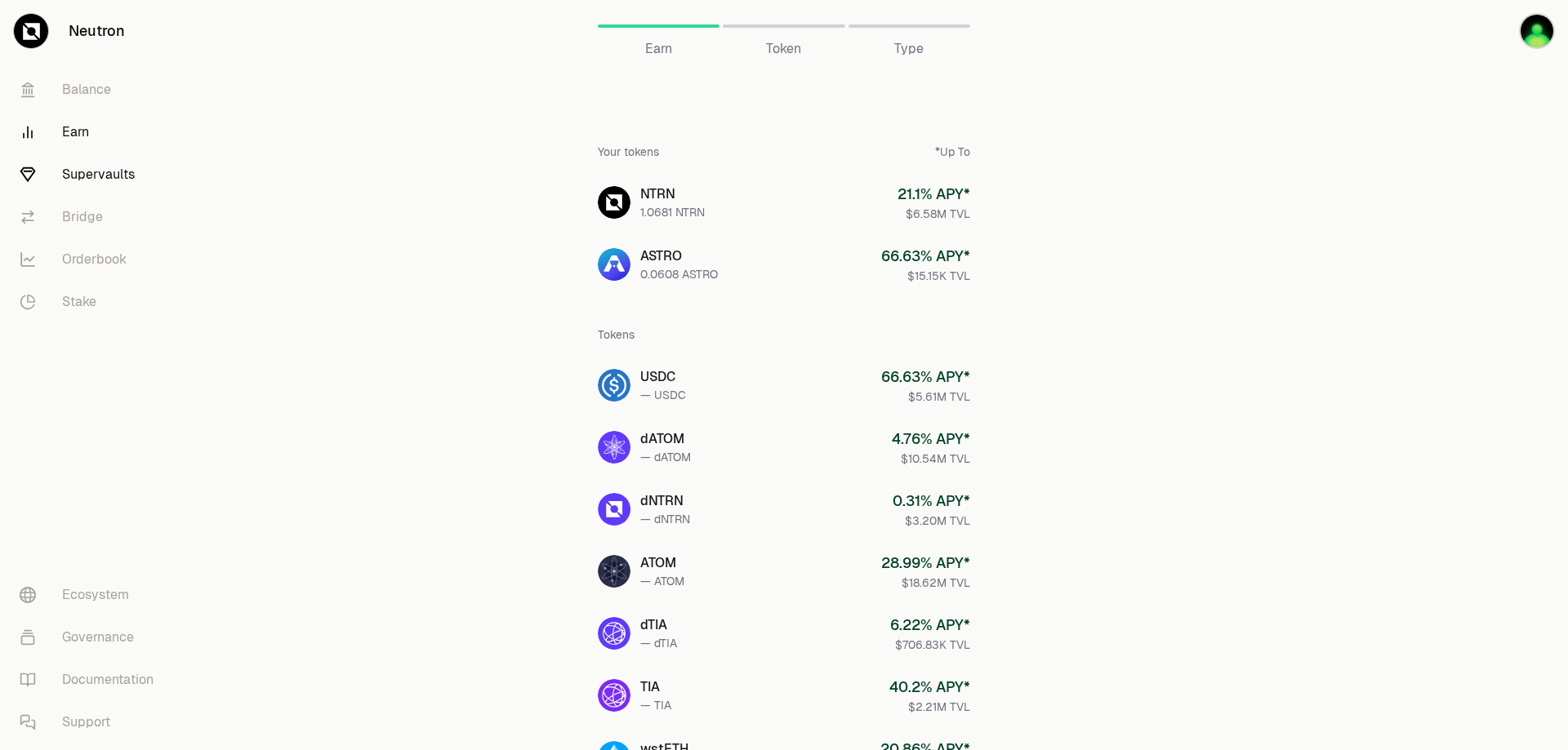
click at [114, 196] on link "Supervaults" at bounding box center [92, 174] width 169 height 43
